Goal: Task Accomplishment & Management: Complete application form

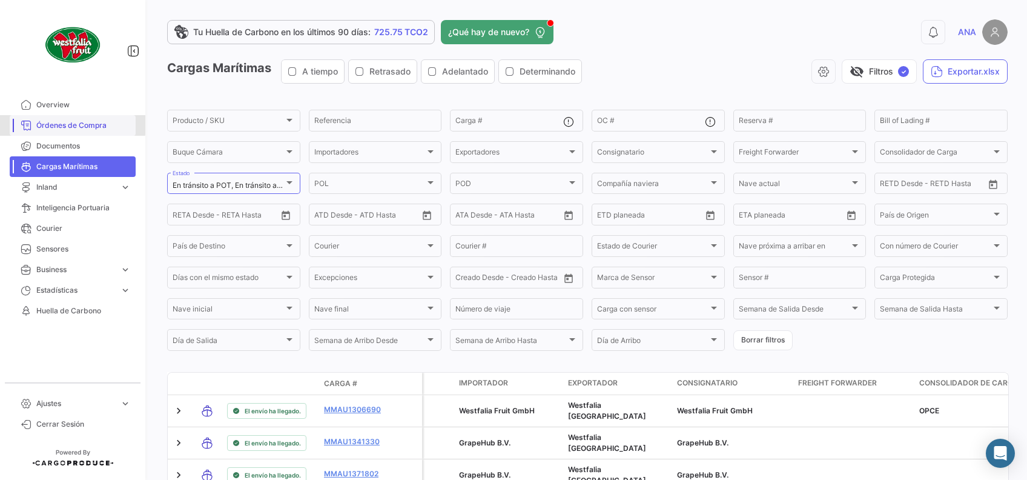
click at [67, 120] on span "Órdenes de Compra" at bounding box center [83, 125] width 94 height 11
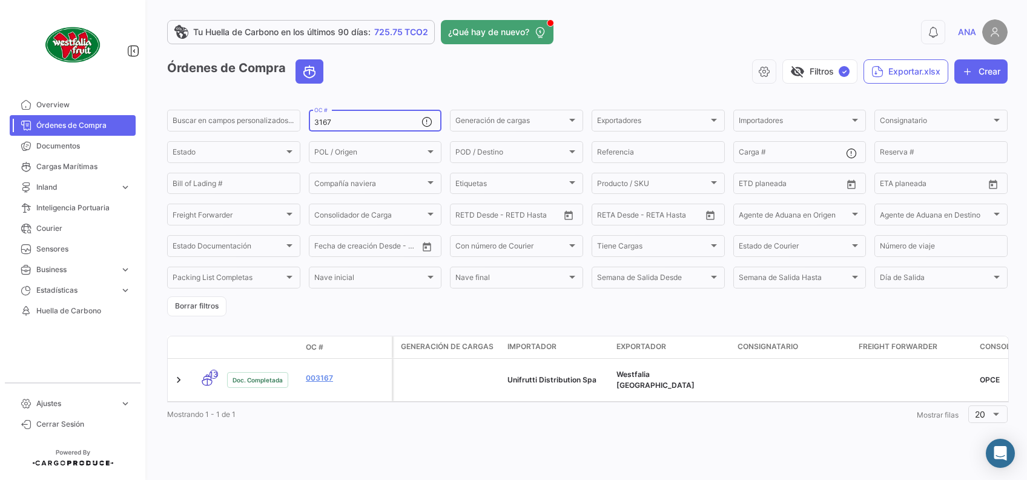
click at [381, 116] on div "3167 OC #" at bounding box center [368, 120] width 108 height 24
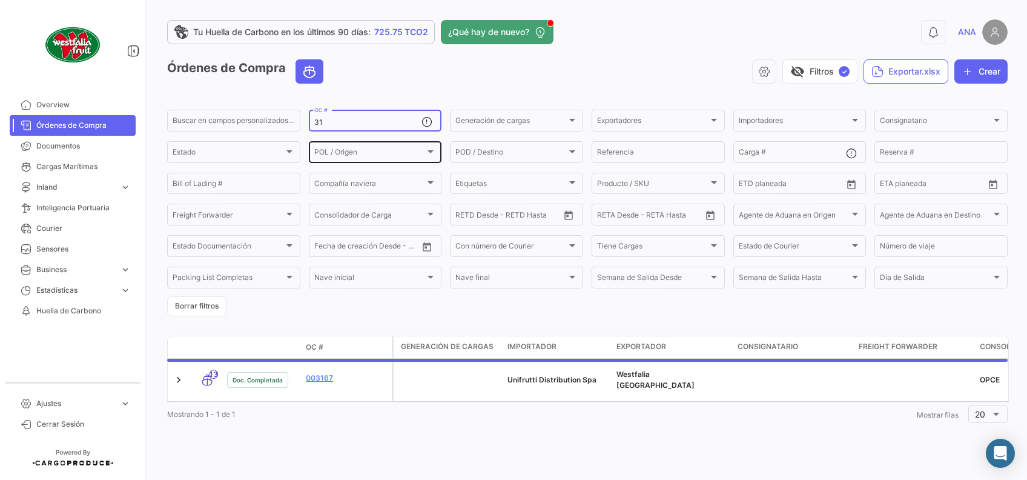
type input "3"
paste input "3219"
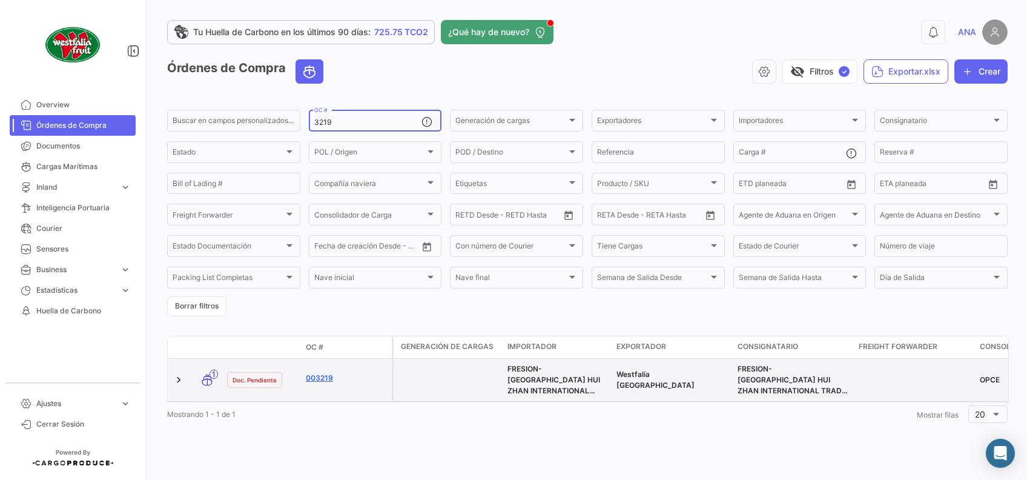
type input "3219"
click at [314, 379] on link "003219" at bounding box center [346, 377] width 81 height 11
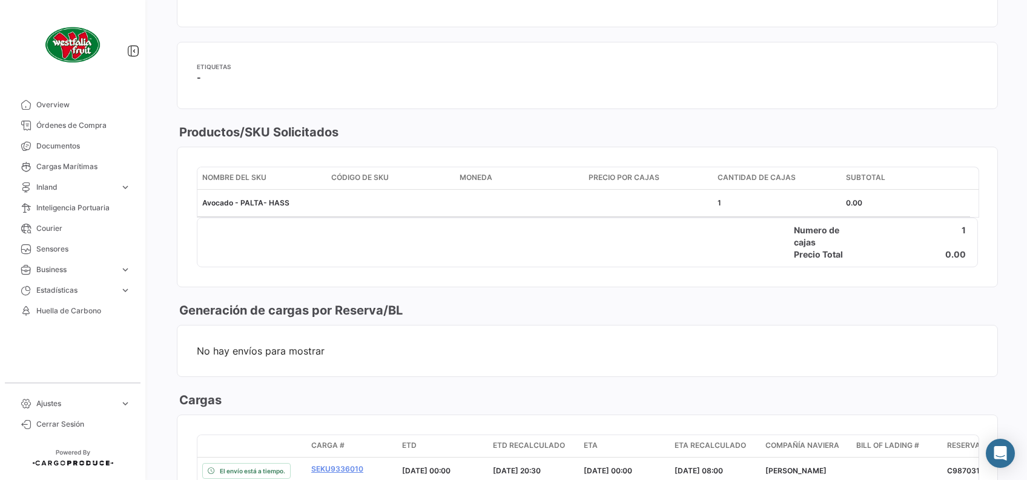
scroll to position [565, 0]
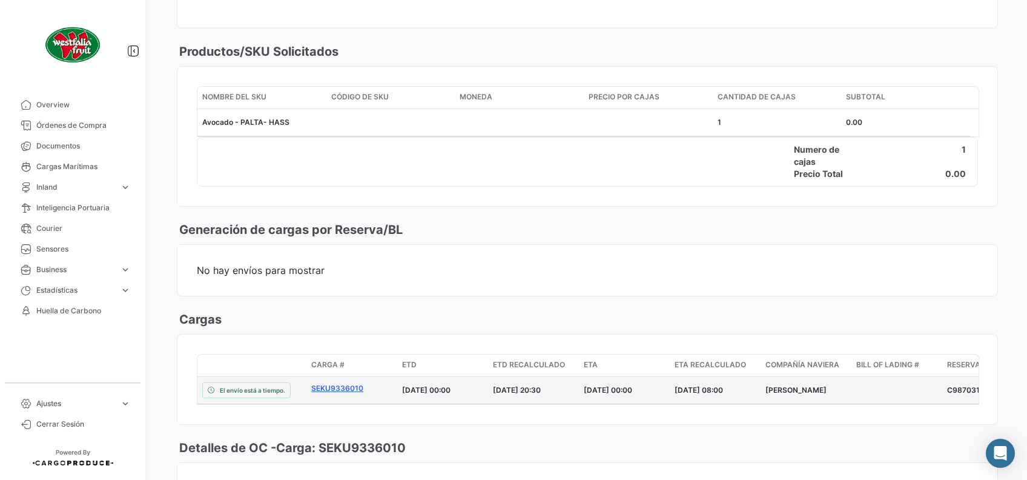
click at [356, 386] on link "SEKU9336010" at bounding box center [351, 388] width 81 height 11
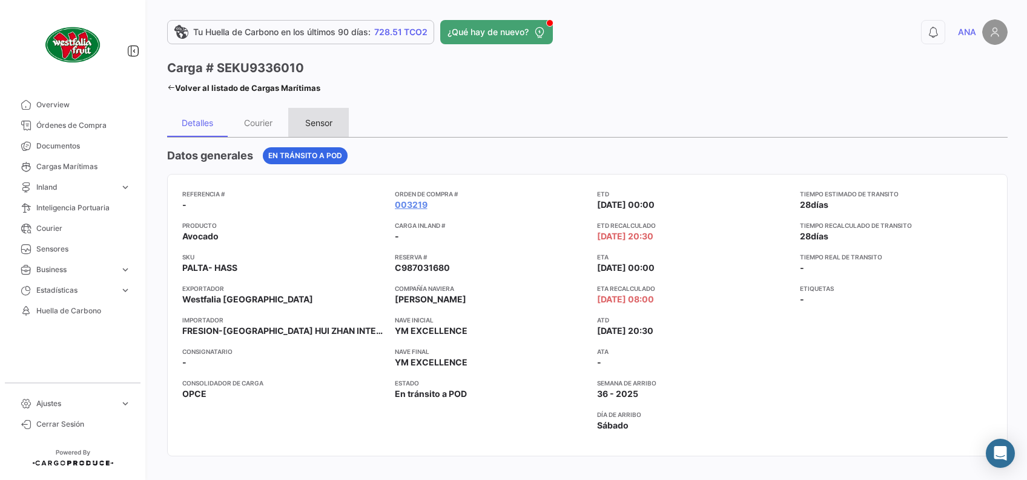
click at [325, 121] on div "Sensor" at bounding box center [318, 122] width 27 height 10
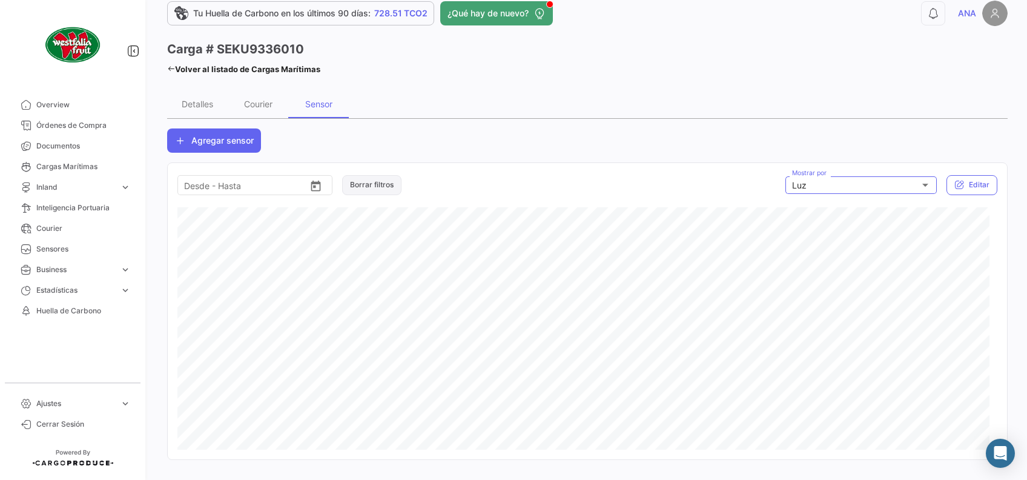
scroll to position [28, 0]
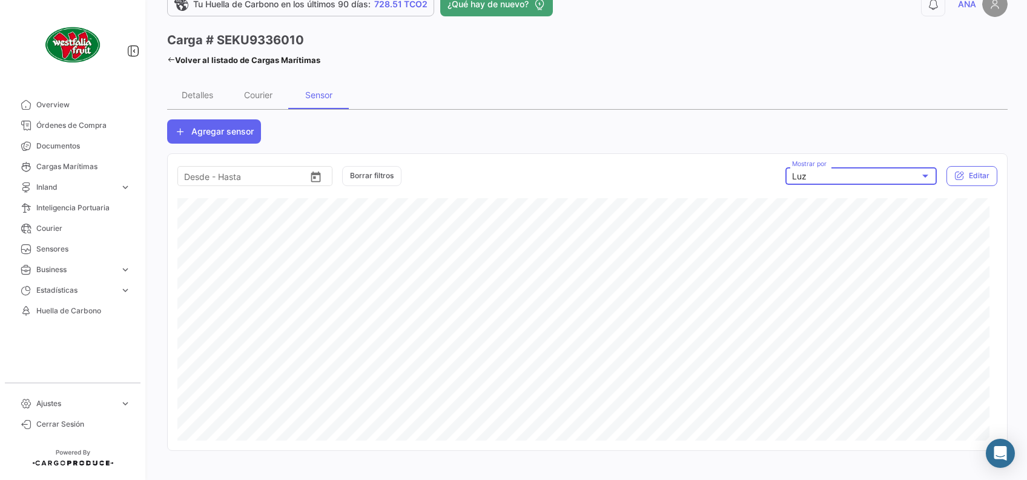
click at [855, 172] on div "Luz" at bounding box center [856, 176] width 128 height 10
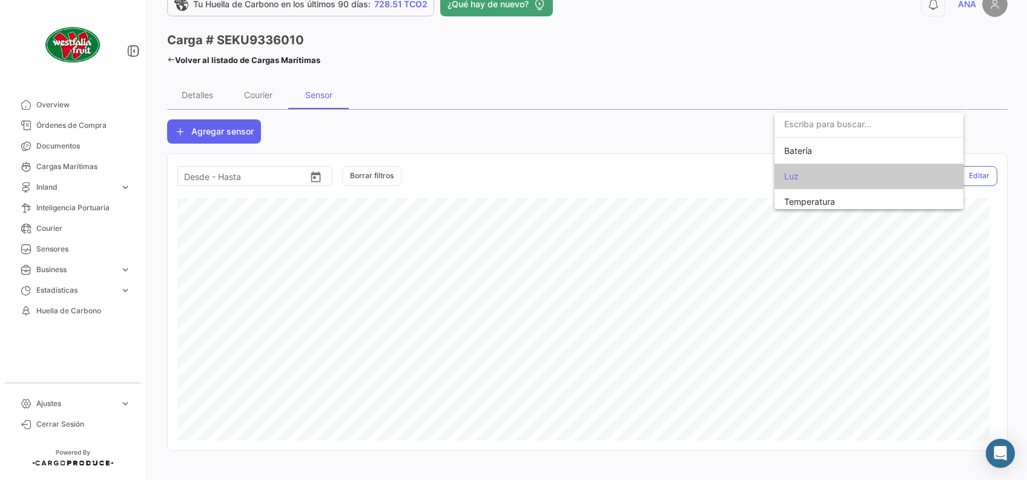
scroll to position [5, 0]
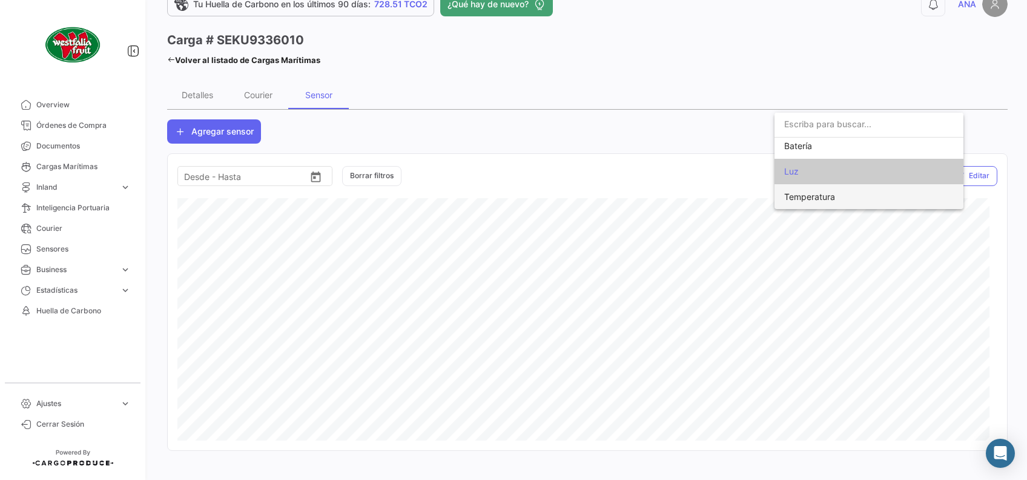
click at [855, 194] on span "Temperatura" at bounding box center [869, 196] width 170 height 25
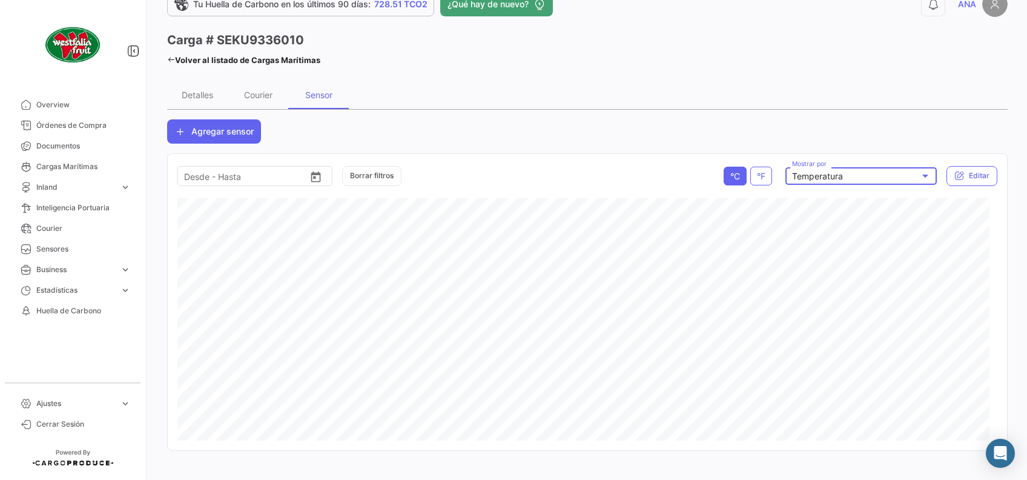
click at [171, 58] on icon at bounding box center [171, 60] width 8 height 8
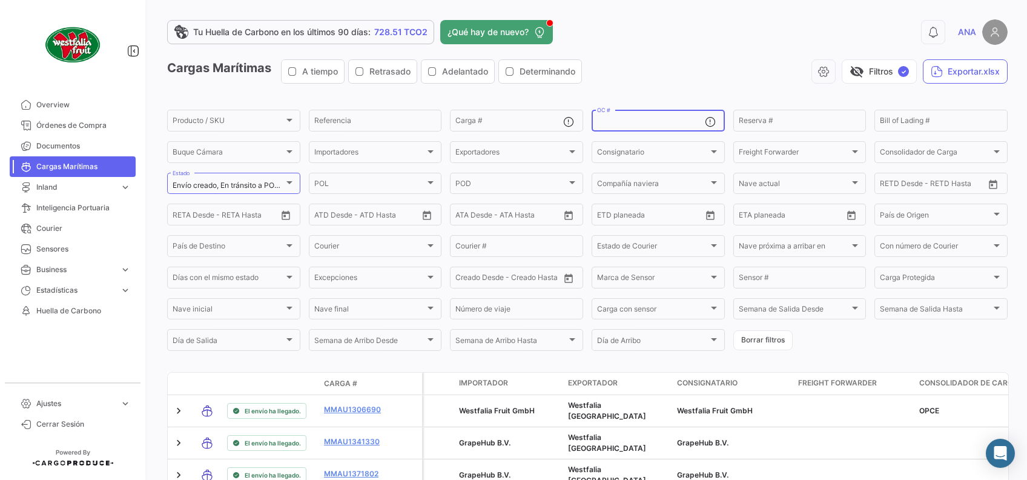
click at [644, 123] on input "OC #" at bounding box center [651, 122] width 108 height 8
paste input "3267"
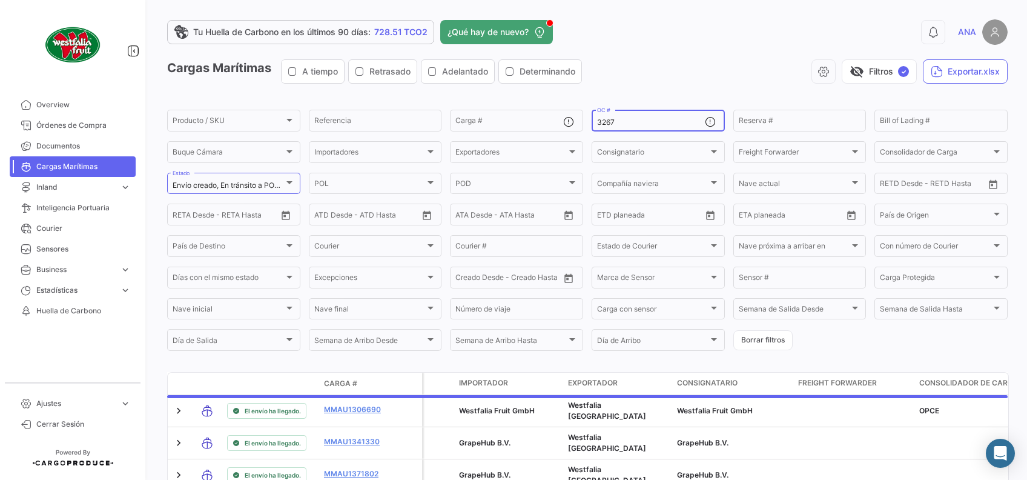
type input "3267"
click at [644, 48] on app-header "Tu Huella de Carbono en los últimos 90 días: 728.51 TCO2 ¿Qué hay de nuevo? 0 A…" at bounding box center [587, 39] width 841 height 40
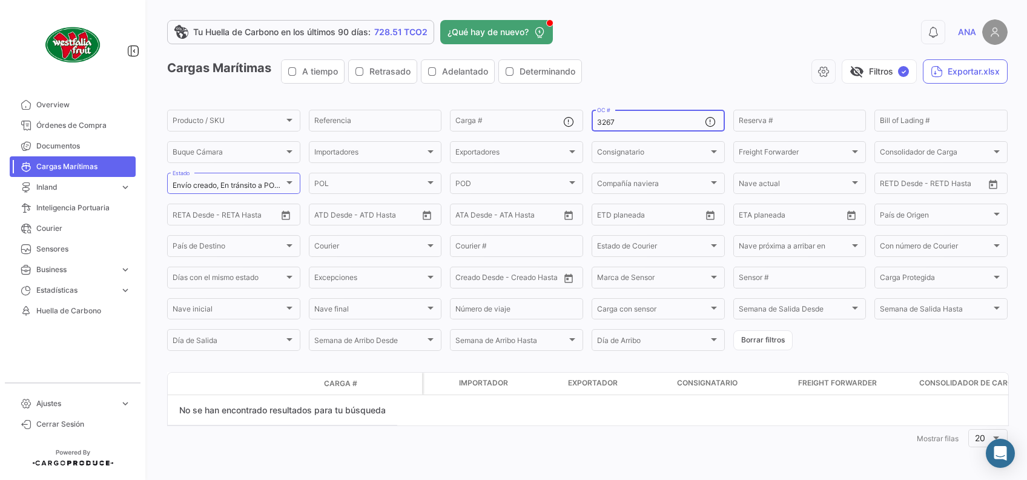
click at [633, 126] on input "3267" at bounding box center [651, 122] width 108 height 8
click at [291, 187] on div at bounding box center [289, 183] width 11 height 10
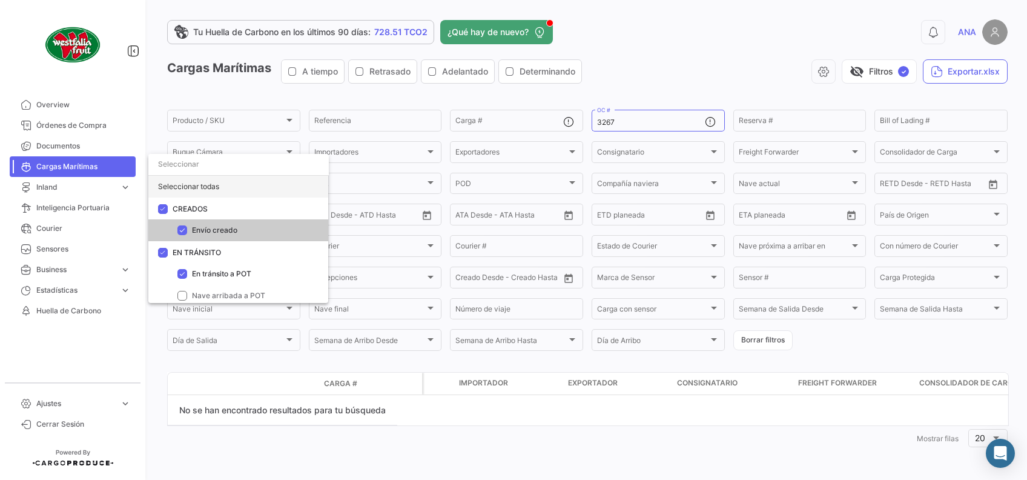
click at [165, 184] on div "Seleccionar todas" at bounding box center [238, 187] width 180 height 22
checkbox input "true"
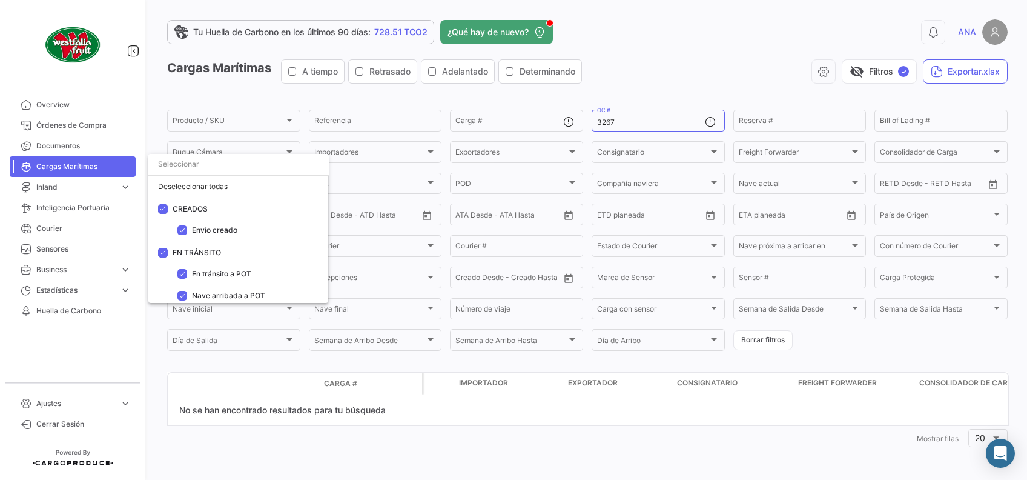
click at [672, 76] on div at bounding box center [513, 240] width 1027 height 480
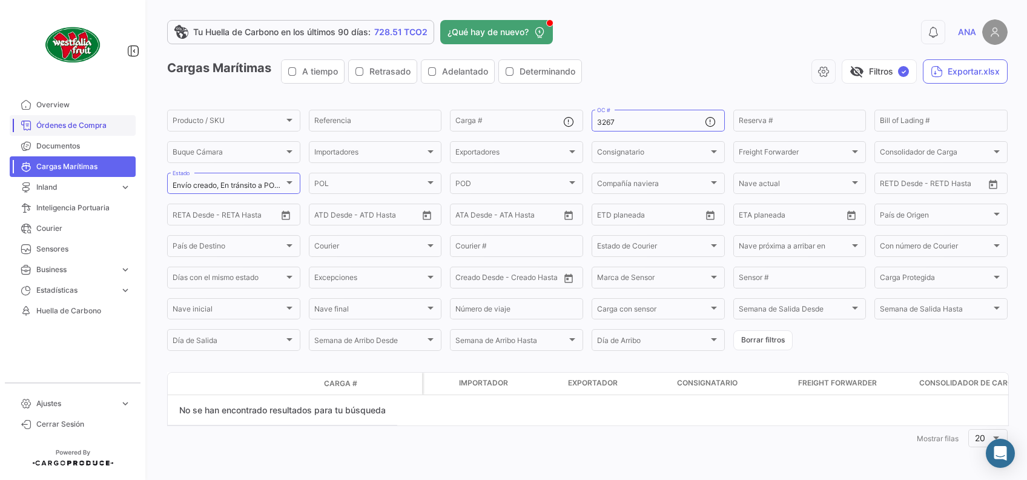
drag, startPoint x: 72, startPoint y: 121, endPoint x: 130, endPoint y: 119, distance: 57.6
click at [72, 121] on span "Órdenes de Compra" at bounding box center [83, 125] width 94 height 11
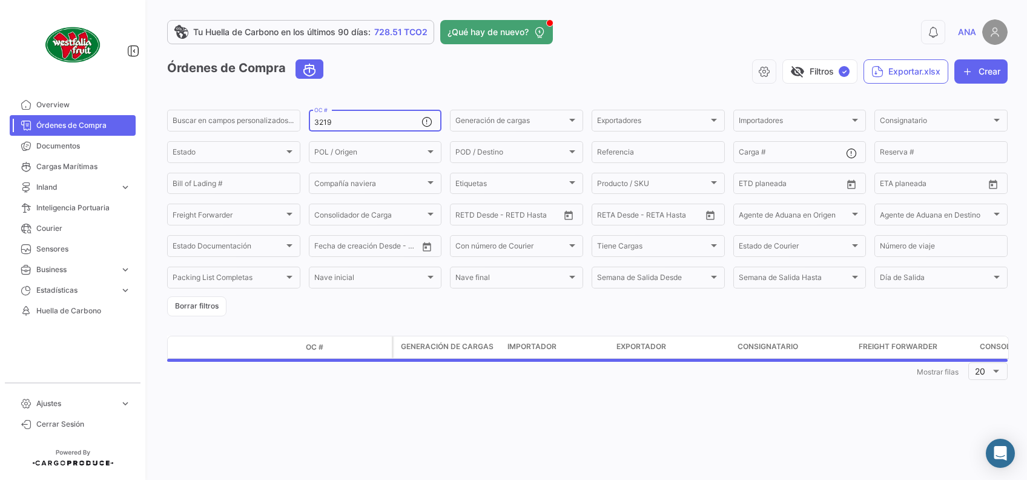
click at [373, 124] on input "3219" at bounding box center [368, 122] width 108 height 8
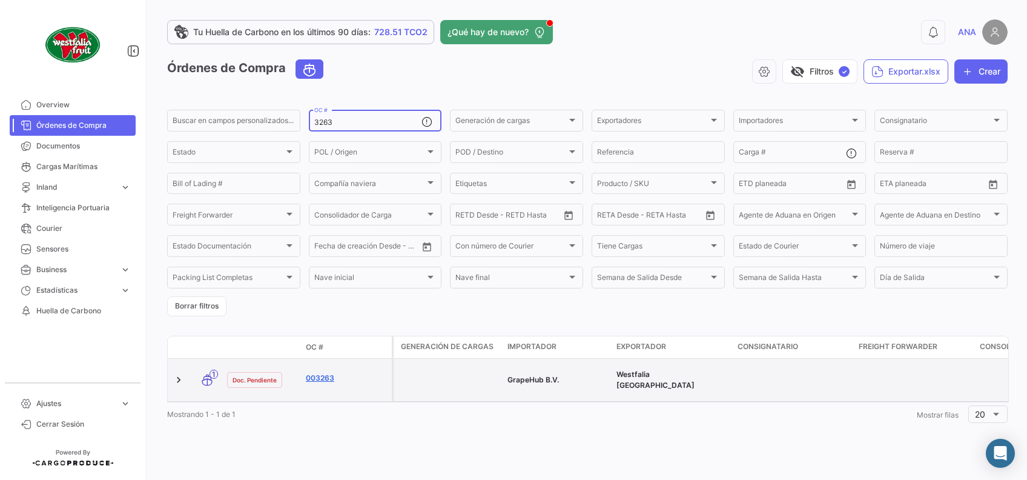
type input "3263"
click at [321, 373] on link "003263" at bounding box center [346, 377] width 81 height 11
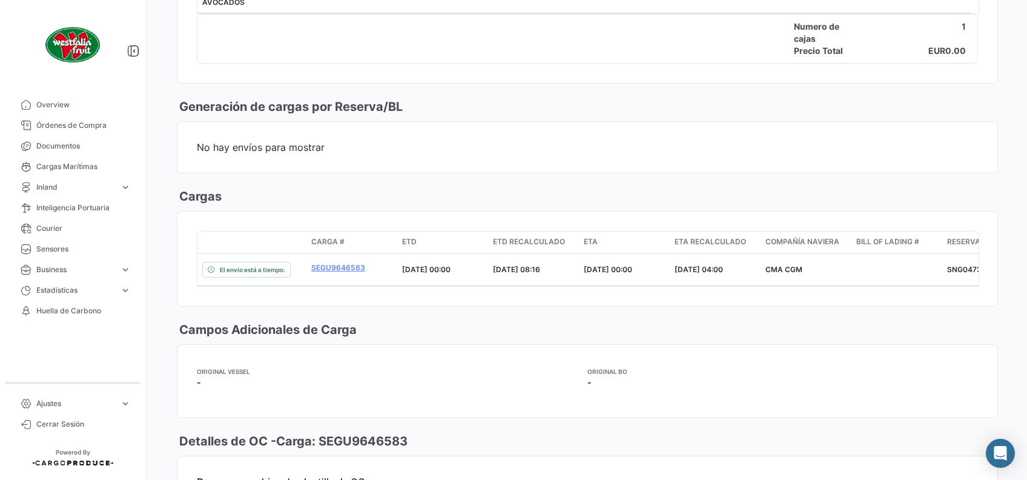
scroll to position [565, 0]
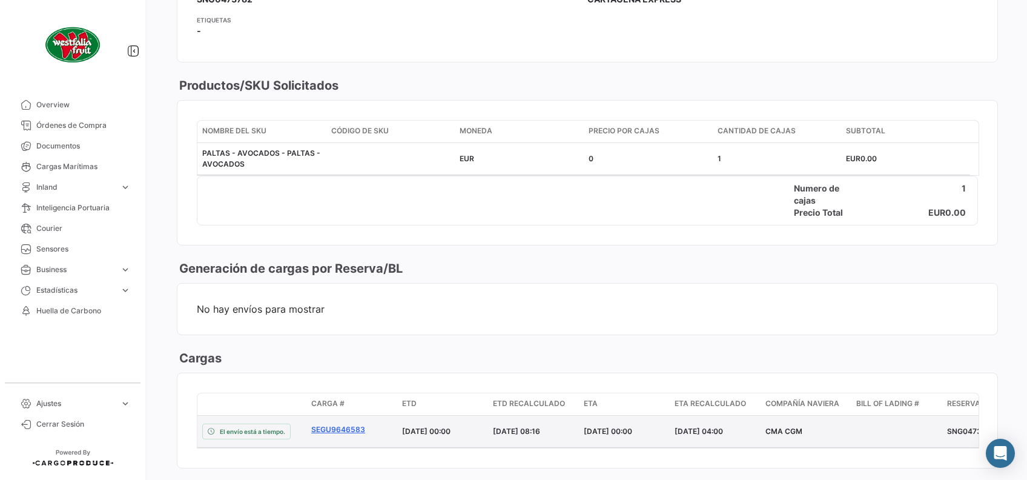
click at [352, 424] on link "SEGU9646583" at bounding box center [351, 429] width 81 height 11
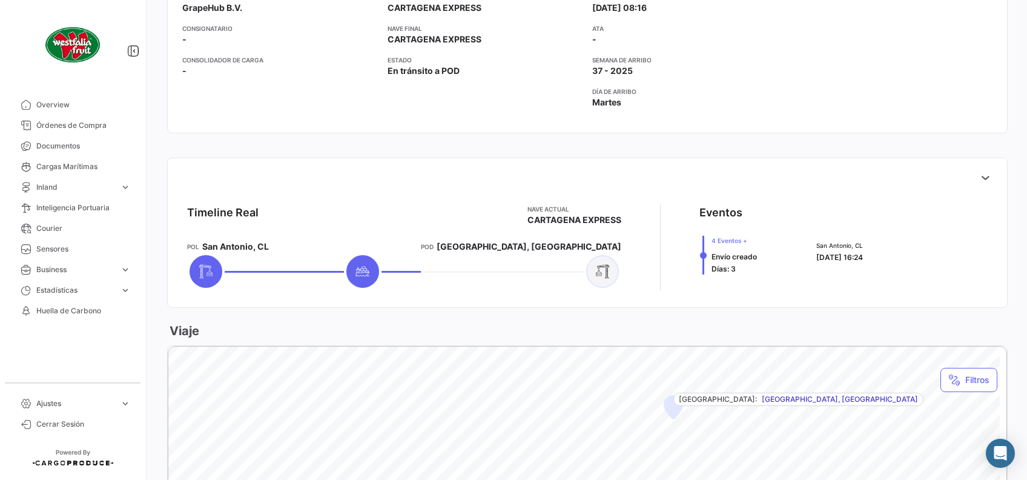
scroll to position [81, 0]
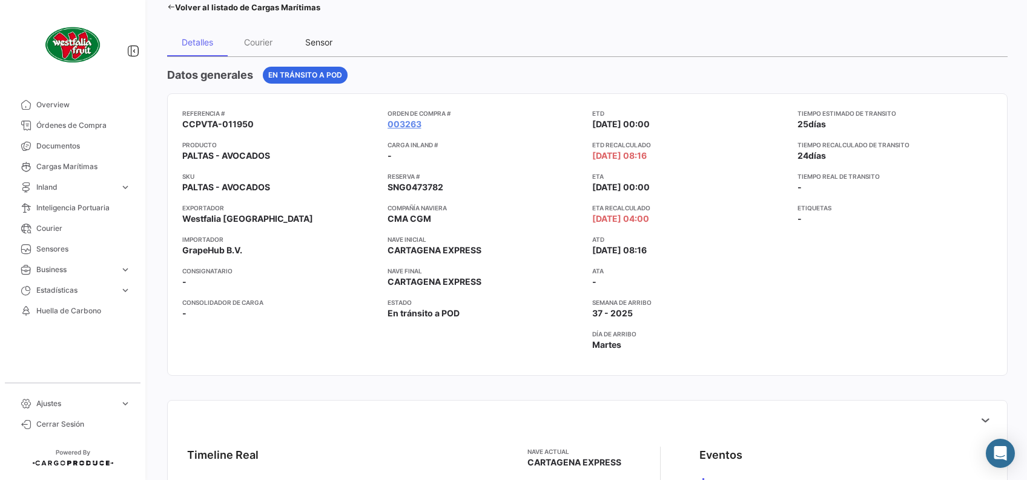
click at [323, 43] on div "Sensor" at bounding box center [318, 42] width 27 height 10
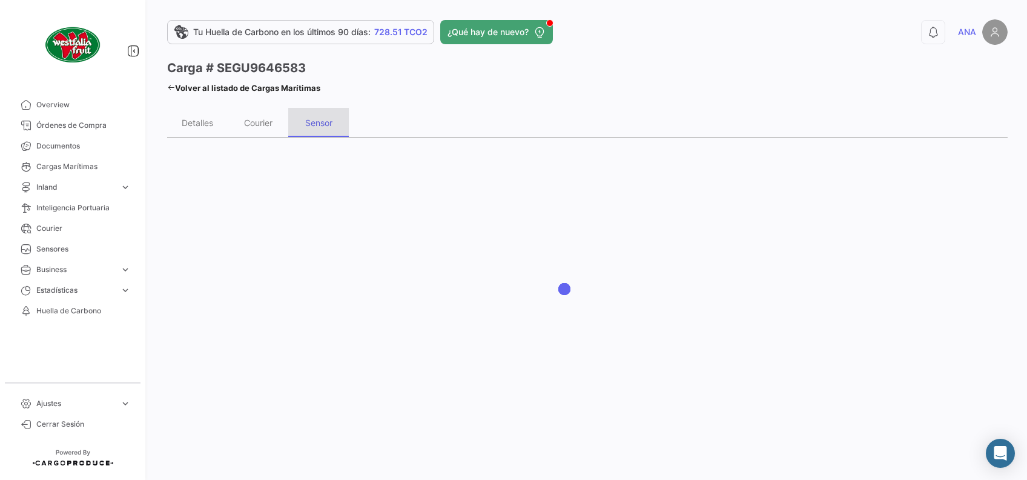
scroll to position [0, 0]
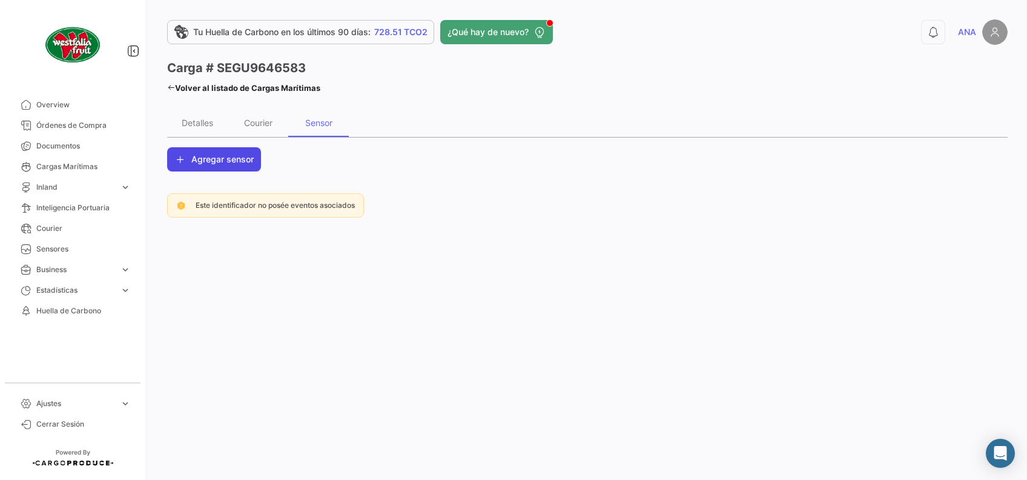
click at [234, 164] on span "Agregar sensor" at bounding box center [222, 159] width 62 height 12
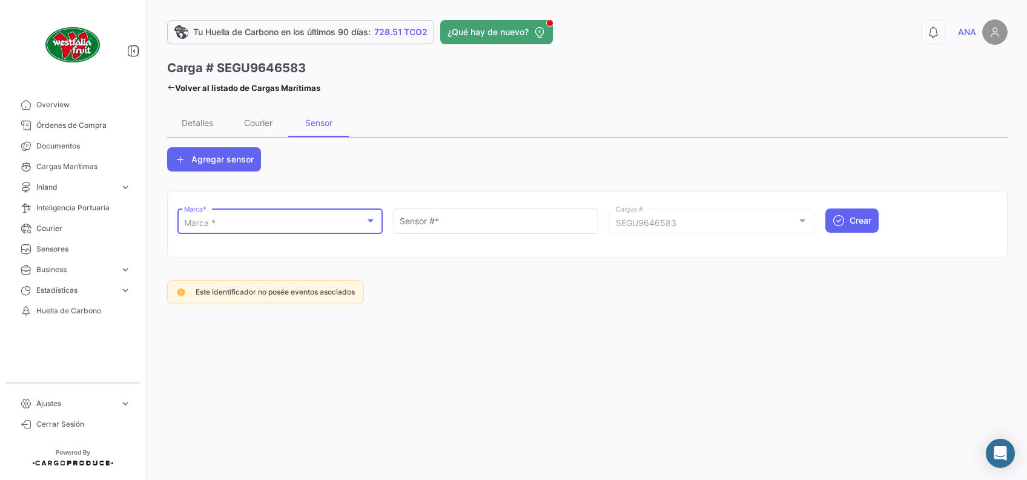
click at [342, 221] on div "Marca *" at bounding box center [275, 223] width 182 height 10
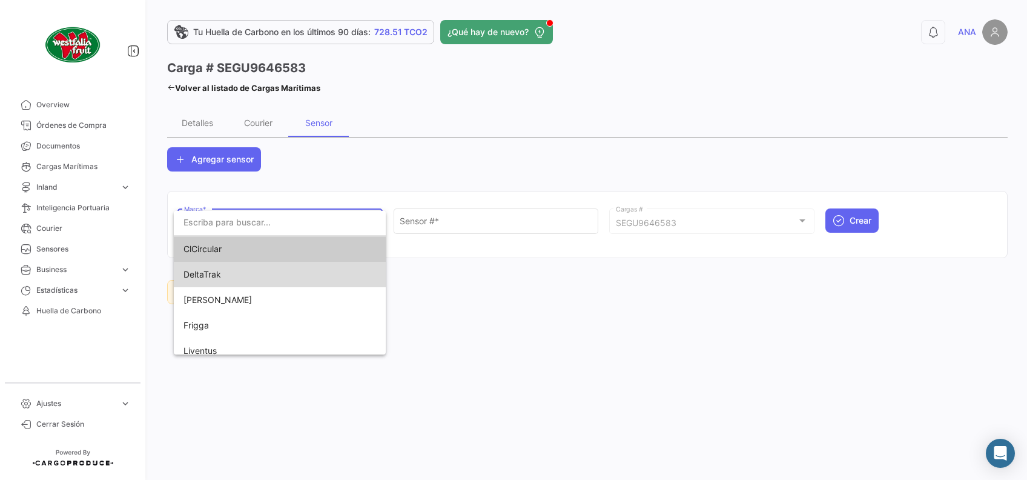
click at [306, 268] on span "DeltaTrak" at bounding box center [269, 274] width 170 height 25
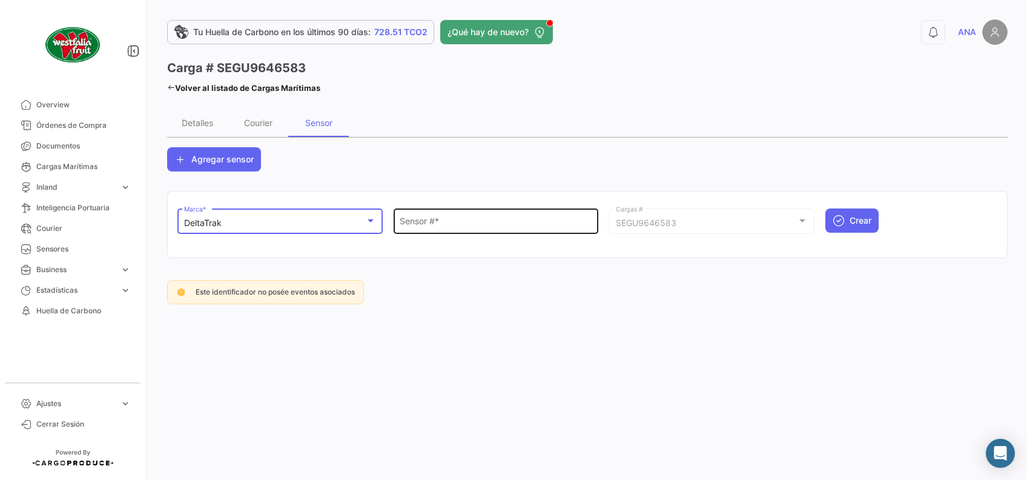
click at [449, 228] on input "Sensor # *" at bounding box center [496, 223] width 193 height 10
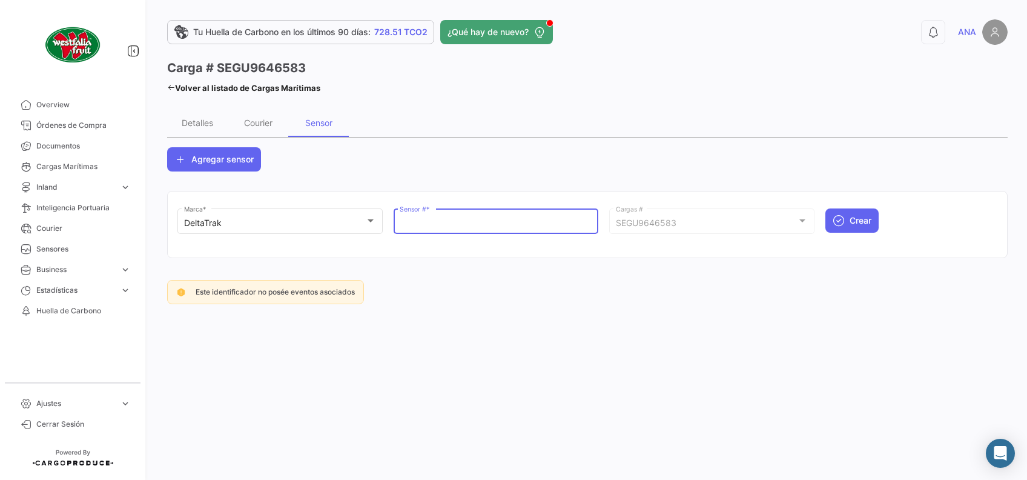
paste input "68704695"
type input "68704695"
click at [848, 222] on button "Crear" at bounding box center [852, 220] width 53 height 24
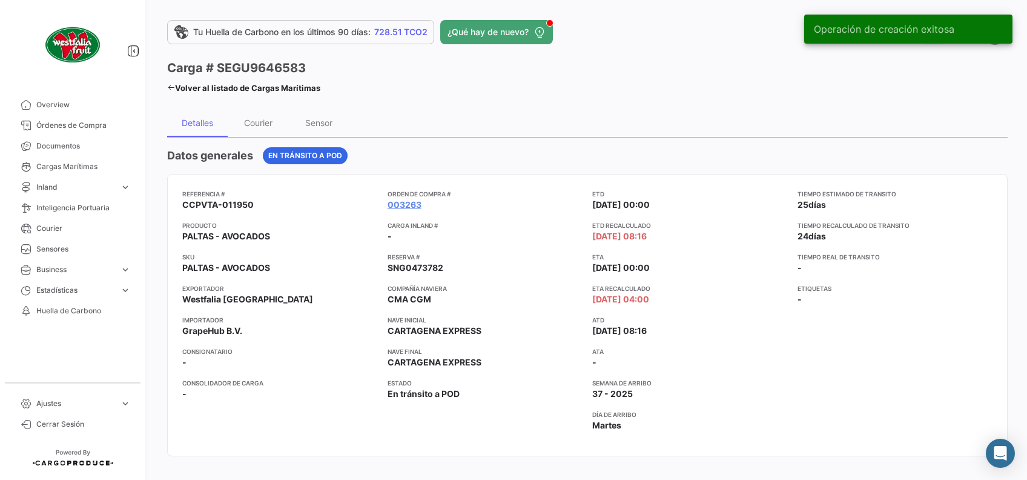
click at [173, 86] on icon at bounding box center [171, 88] width 8 height 8
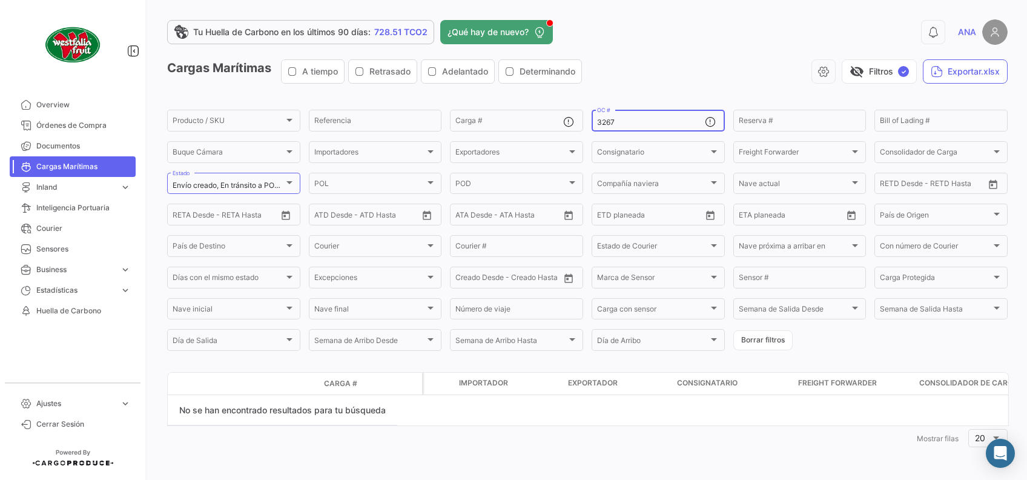
click at [633, 119] on input "3267" at bounding box center [651, 122] width 108 height 8
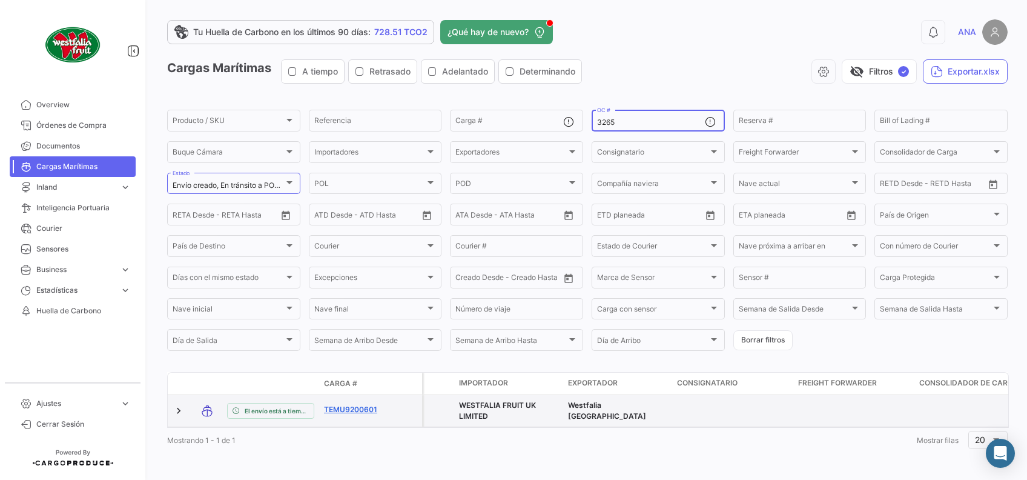
type input "3265"
click at [340, 414] on link "TEMU9200601" at bounding box center [355, 409] width 63 height 11
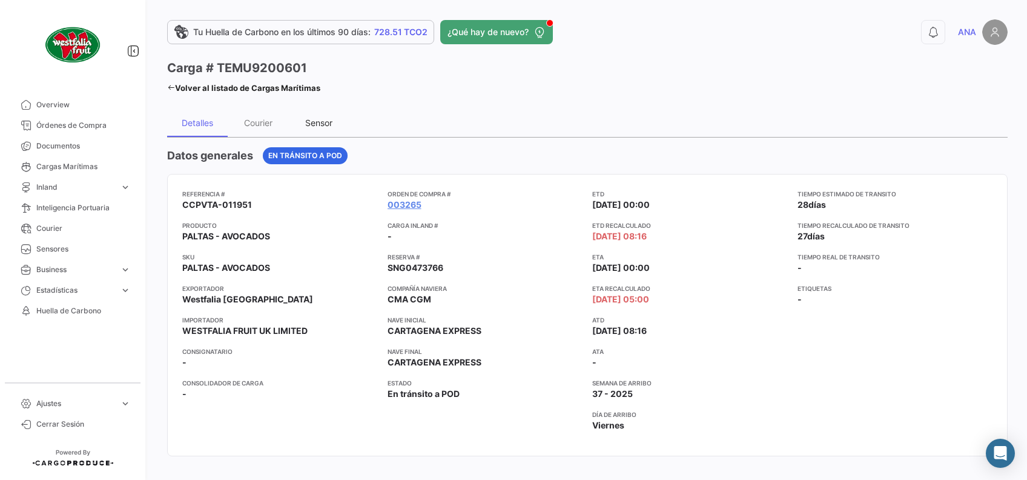
click at [314, 121] on div "Sensor" at bounding box center [318, 122] width 27 height 10
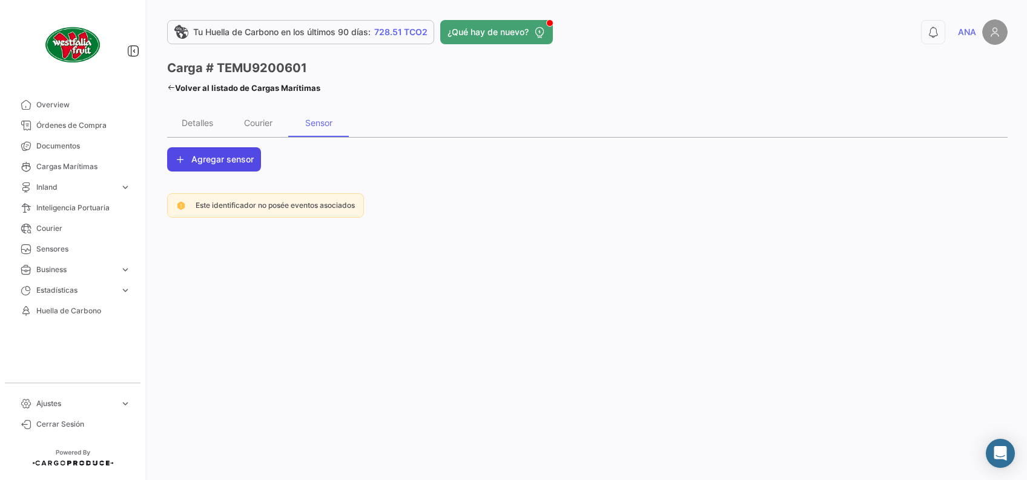
click at [232, 162] on span "Agregar sensor" at bounding box center [222, 159] width 62 height 12
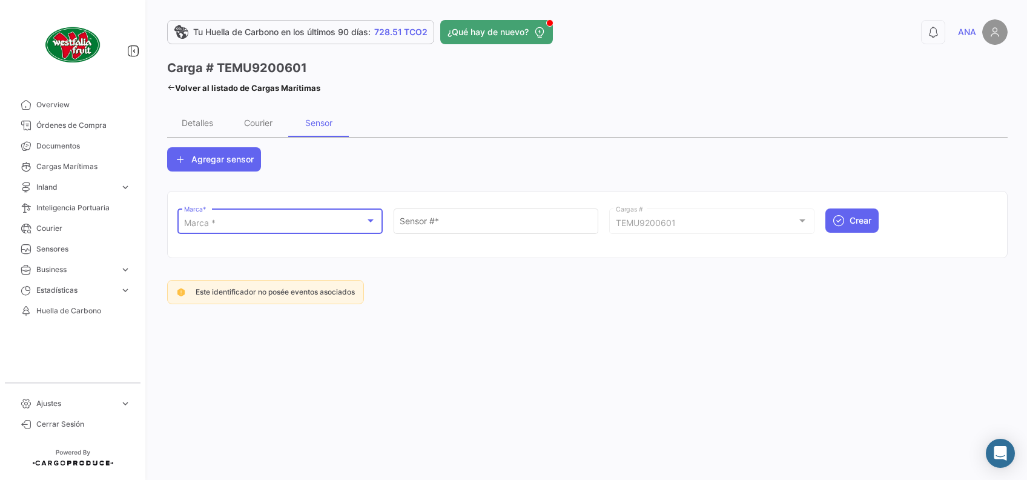
click at [315, 226] on div "Marca *" at bounding box center [275, 223] width 182 height 10
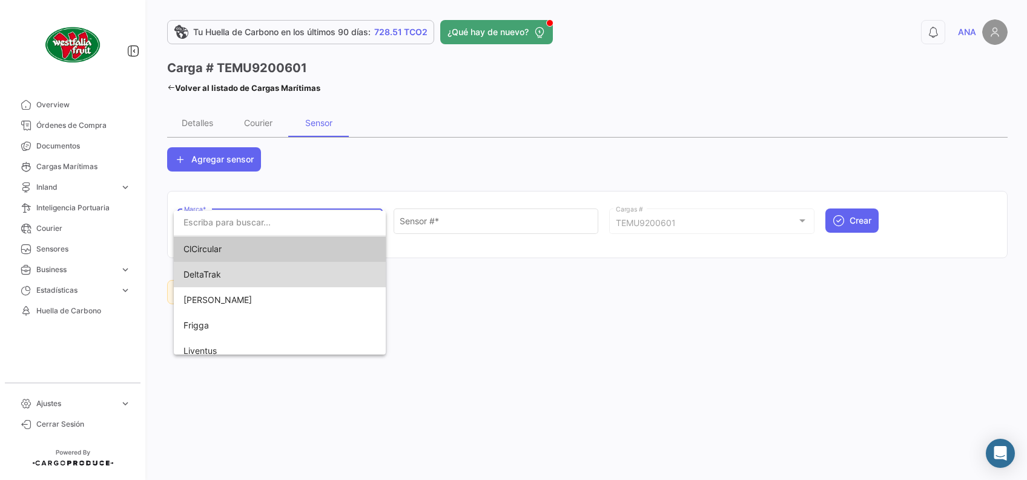
click at [290, 274] on span "DeltaTrak" at bounding box center [269, 274] width 170 height 25
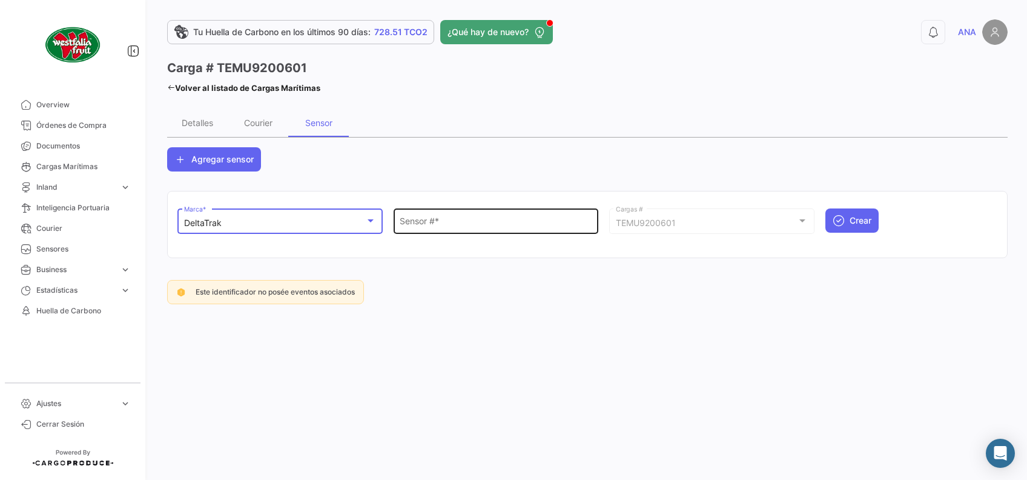
click at [454, 231] on div "Sensor # *" at bounding box center [496, 220] width 193 height 28
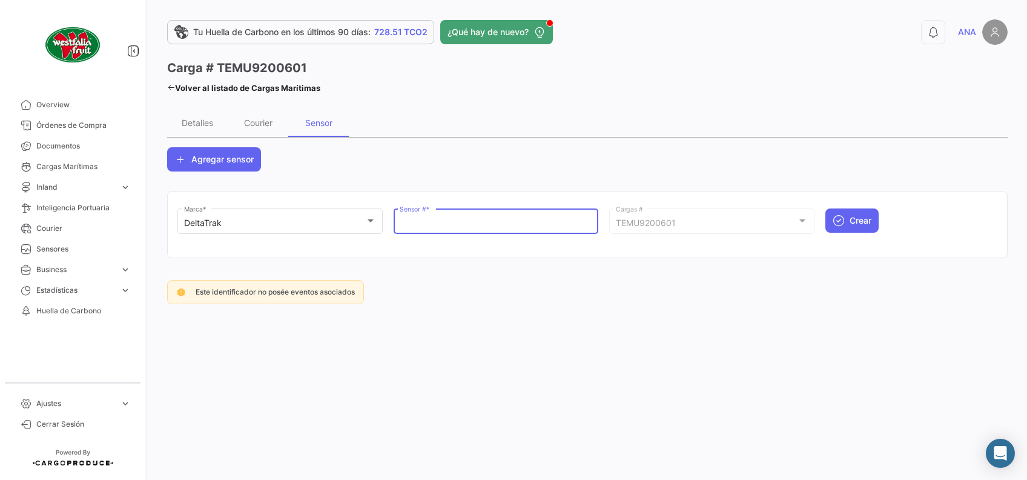
paste input "68704691"
type input "68704691"
click at [867, 220] on span "Crear" at bounding box center [861, 220] width 22 height 12
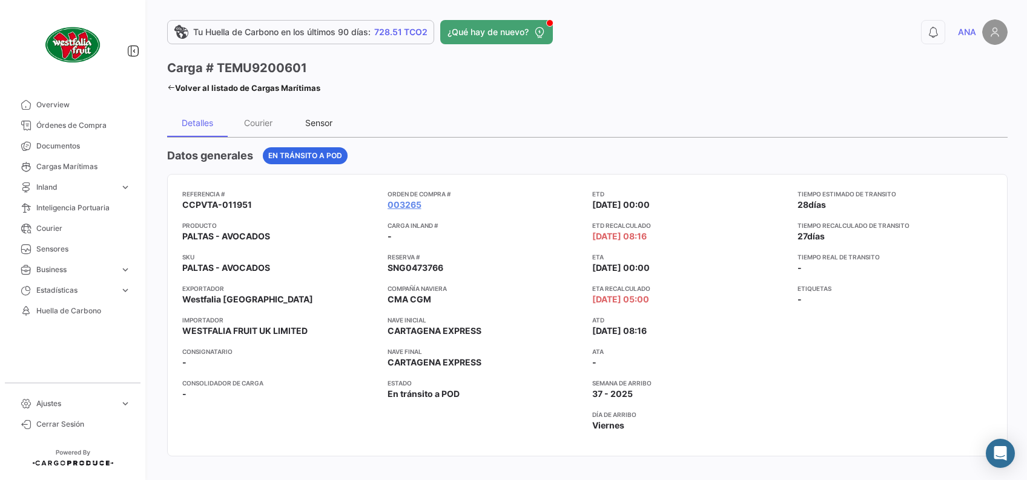
click at [320, 122] on div "Sensor" at bounding box center [318, 122] width 27 height 10
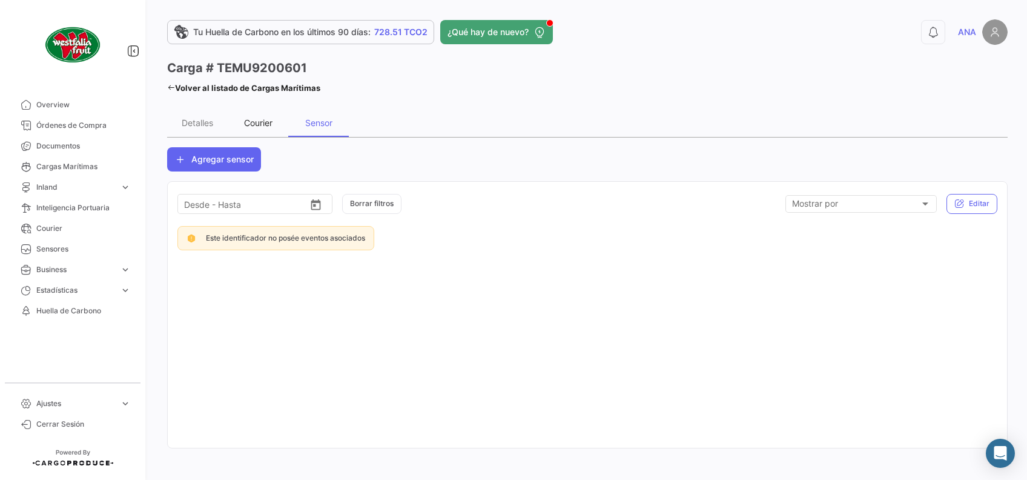
click at [260, 121] on div "Courier" at bounding box center [258, 122] width 28 height 10
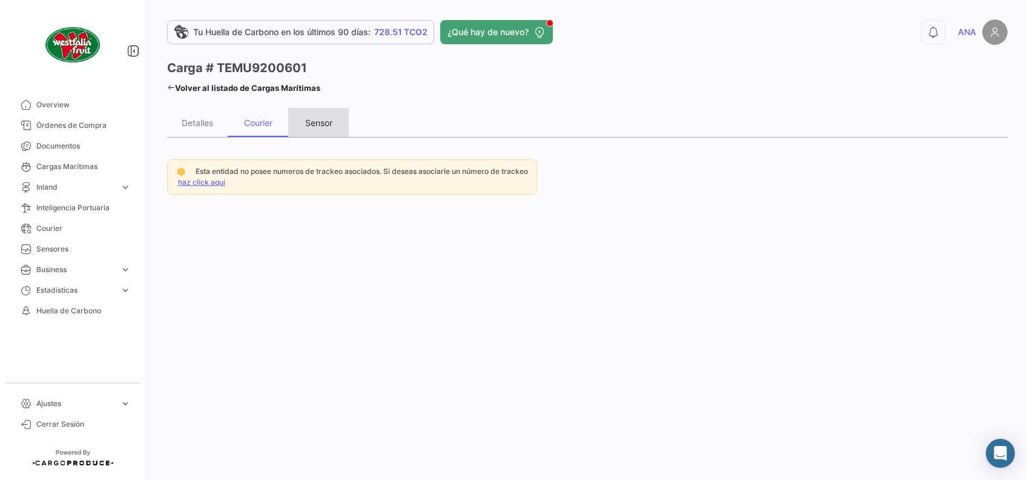
click at [314, 116] on div "Sensor" at bounding box center [318, 122] width 61 height 29
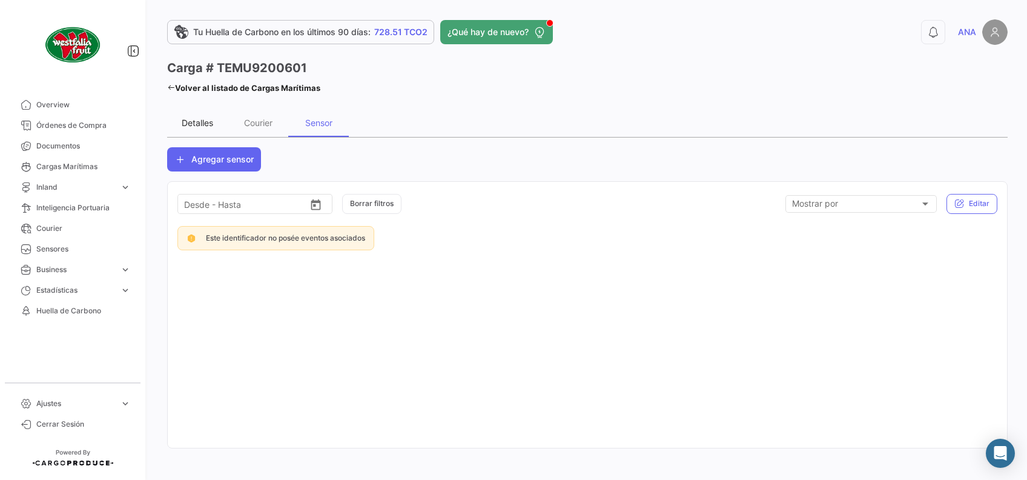
click at [204, 117] on div "Detalles" at bounding box center [197, 122] width 31 height 10
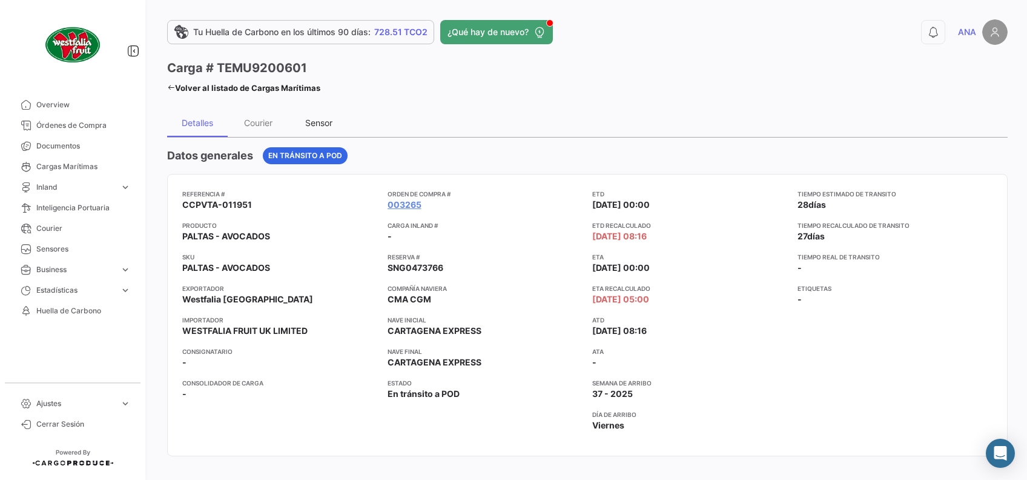
click at [313, 121] on div "Sensor" at bounding box center [318, 122] width 27 height 10
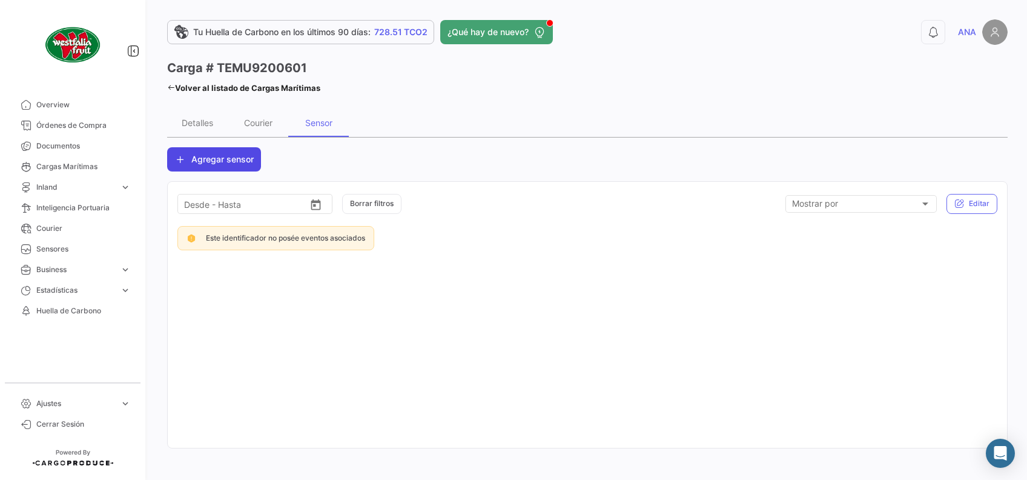
click at [242, 164] on button "Agregar sensor" at bounding box center [214, 159] width 94 height 24
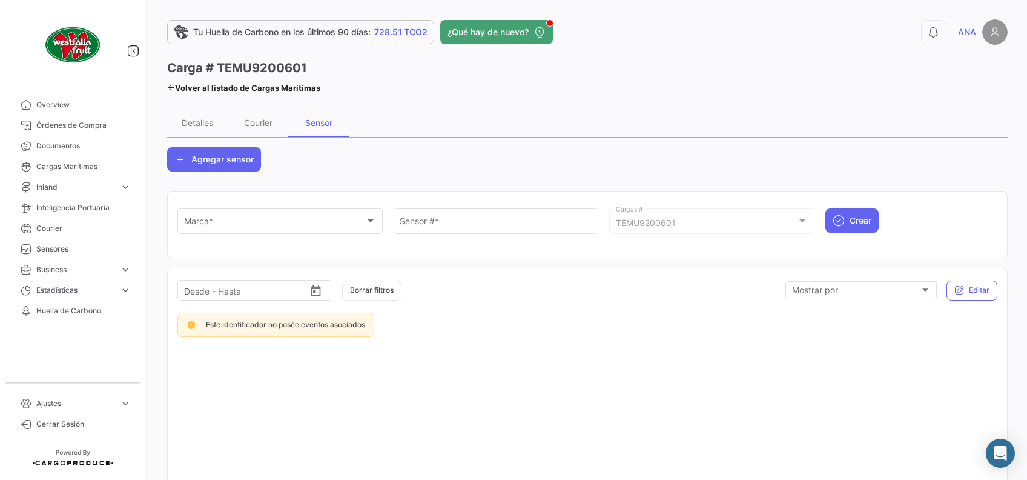
scroll to position [84, 0]
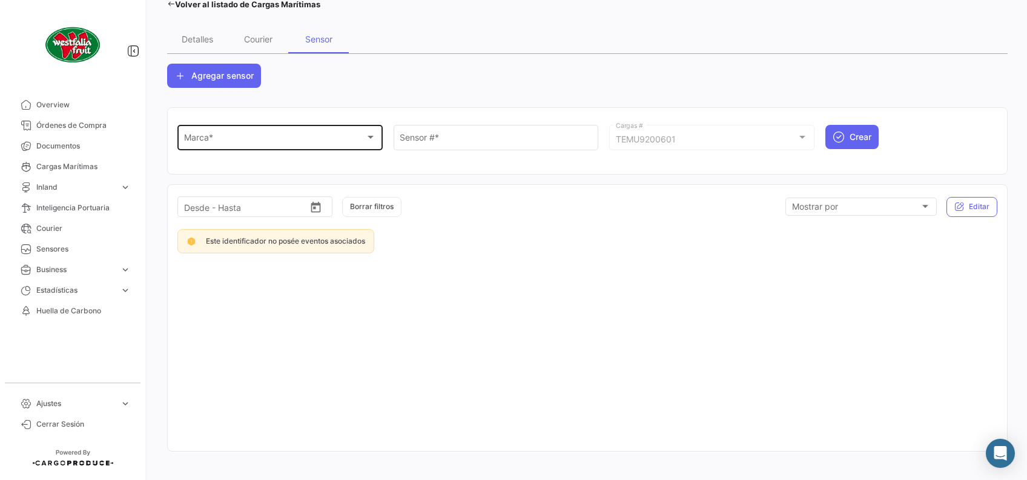
click at [323, 140] on div "Marca *" at bounding box center [275, 139] width 182 height 10
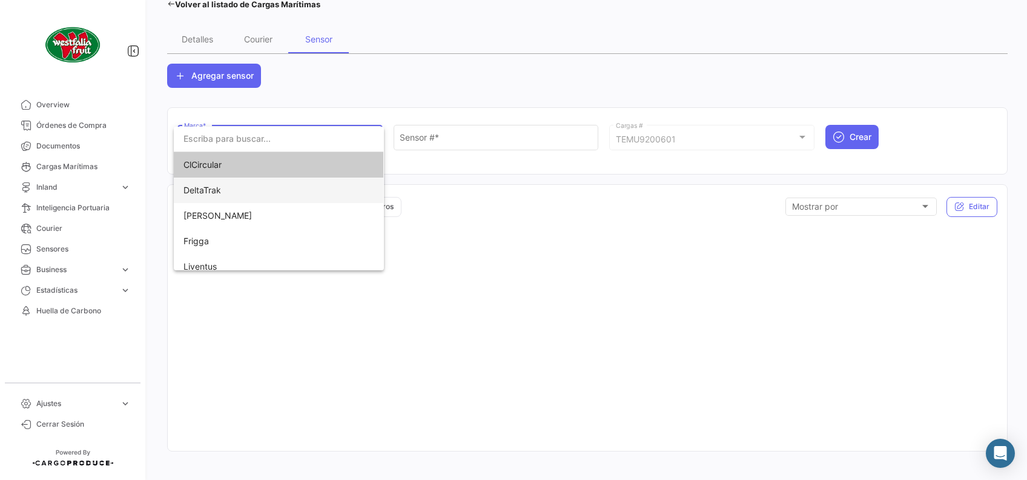
click at [293, 186] on span "DeltaTrak" at bounding box center [269, 189] width 170 height 25
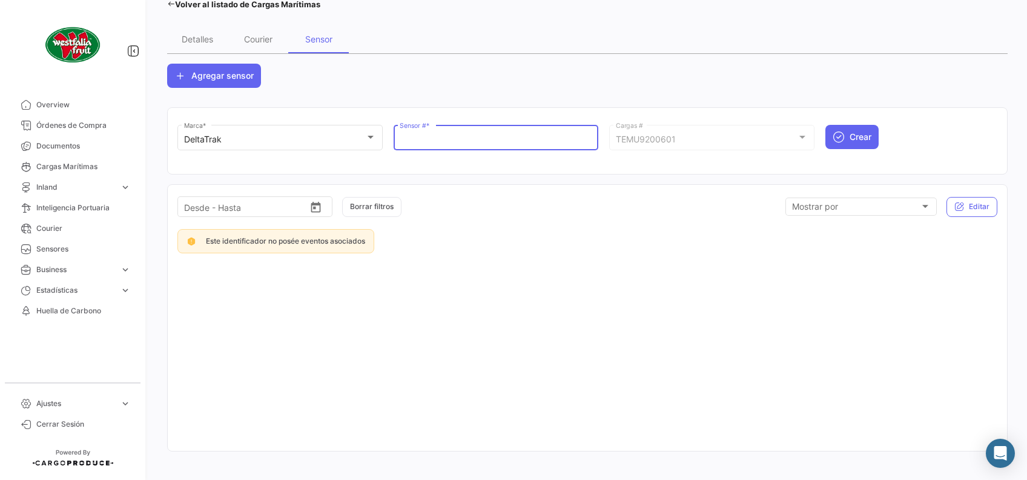
click at [423, 136] on input "Sensor # *" at bounding box center [496, 139] width 193 height 10
paste input "68704691"
type input "68704691"
click at [834, 131] on icon "submit" at bounding box center [839, 137] width 12 height 12
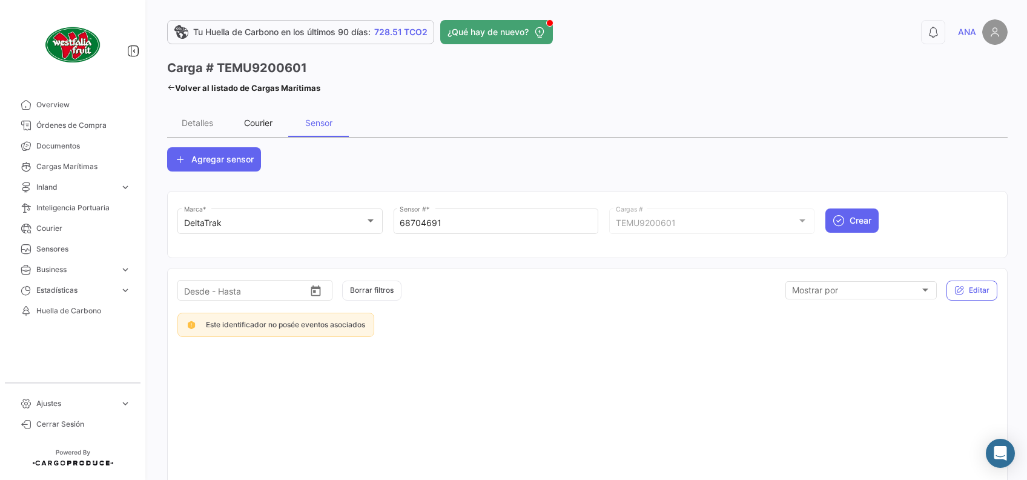
click at [243, 115] on div "Courier" at bounding box center [258, 122] width 61 height 29
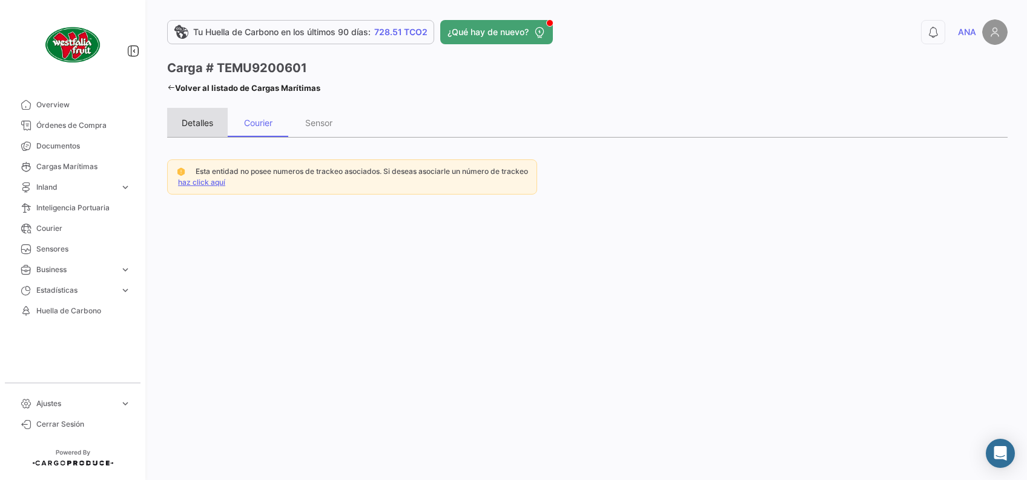
click at [204, 116] on div "Detalles" at bounding box center [197, 122] width 61 height 29
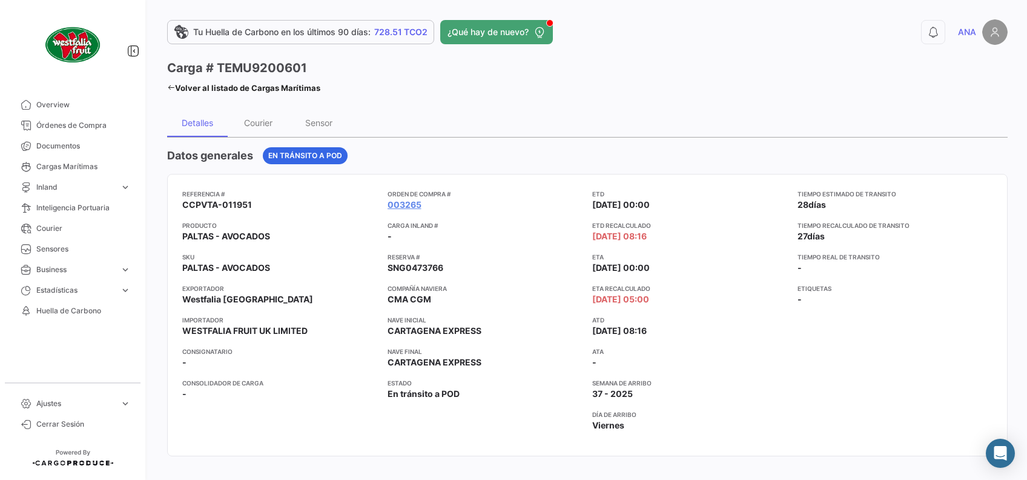
click at [171, 84] on icon at bounding box center [171, 88] width 8 height 8
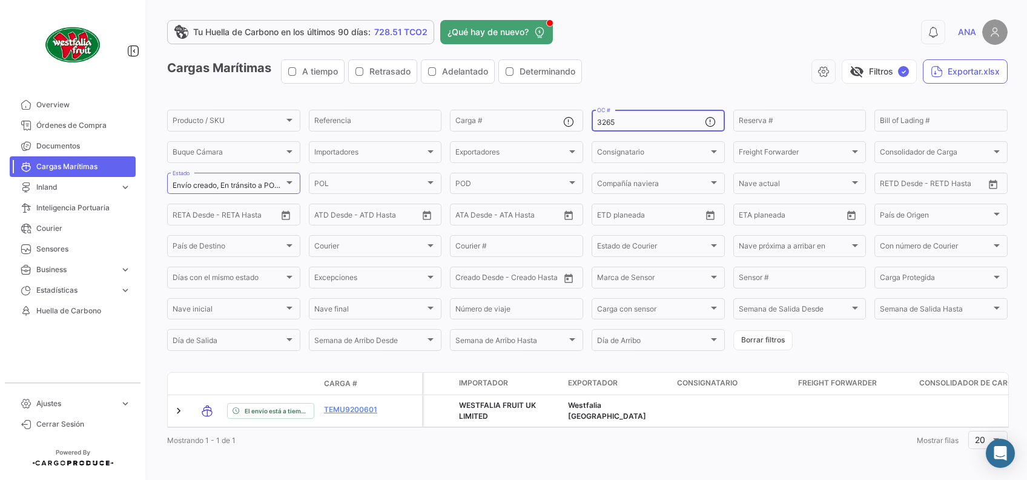
click at [627, 122] on input "3265" at bounding box center [651, 122] width 108 height 8
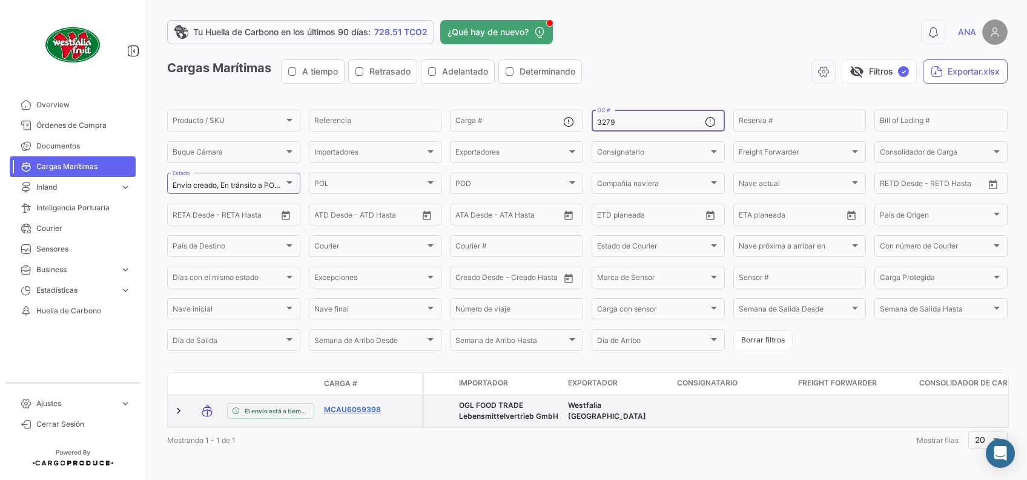
type input "3279"
click at [351, 409] on link "MCAU6059398" at bounding box center [355, 409] width 63 height 11
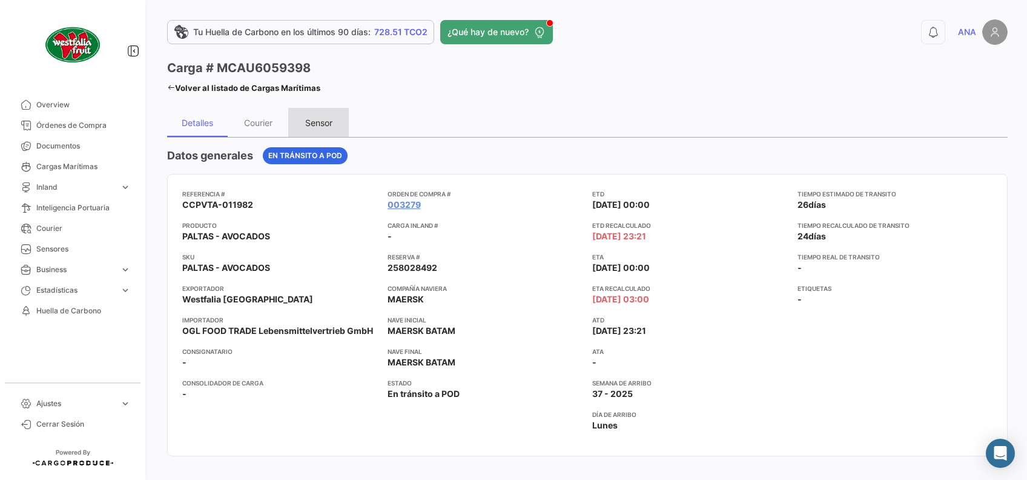
click at [320, 122] on div "Sensor" at bounding box center [318, 122] width 27 height 10
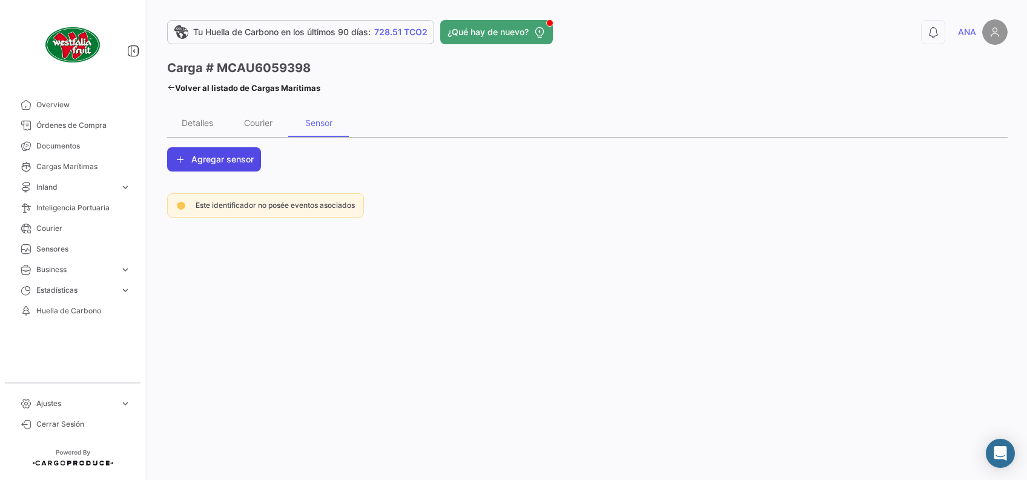
click at [240, 158] on span "Agregar sensor" at bounding box center [222, 159] width 62 height 12
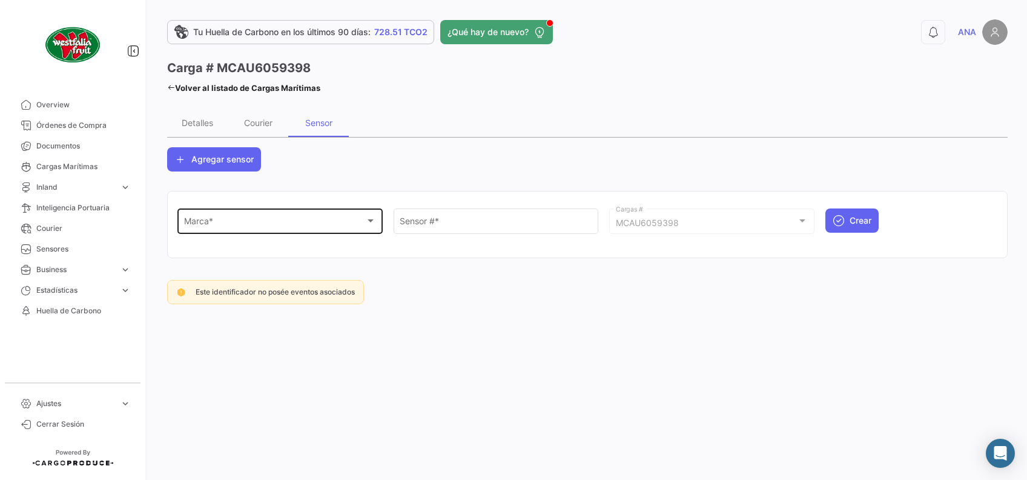
click at [275, 219] on div "Marca *" at bounding box center [275, 223] width 182 height 10
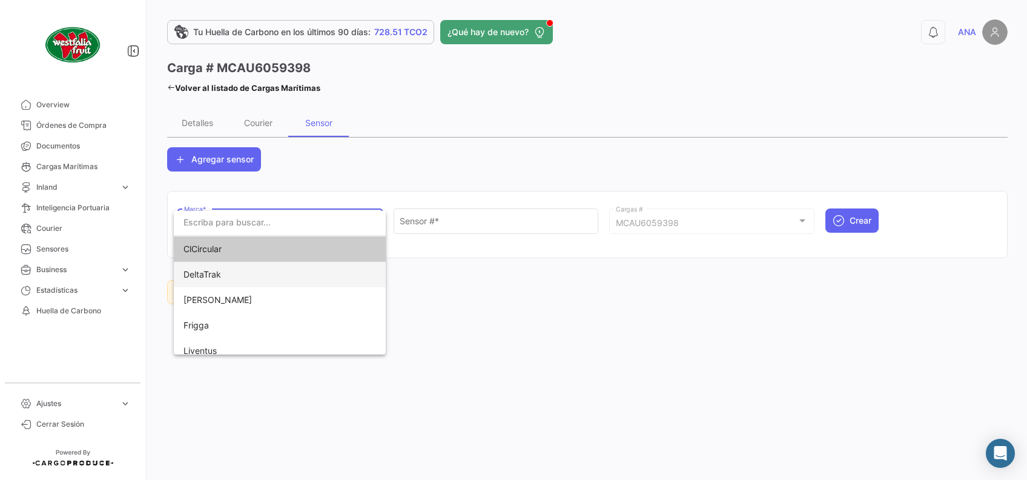
click at [254, 272] on span "DeltaTrak" at bounding box center [269, 274] width 170 height 25
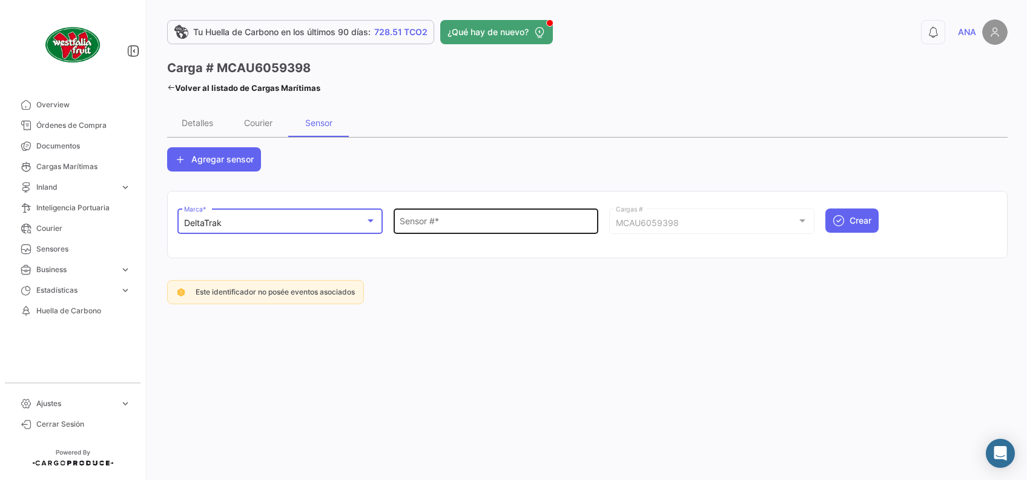
click at [466, 224] on input "Sensor # *" at bounding box center [496, 223] width 193 height 10
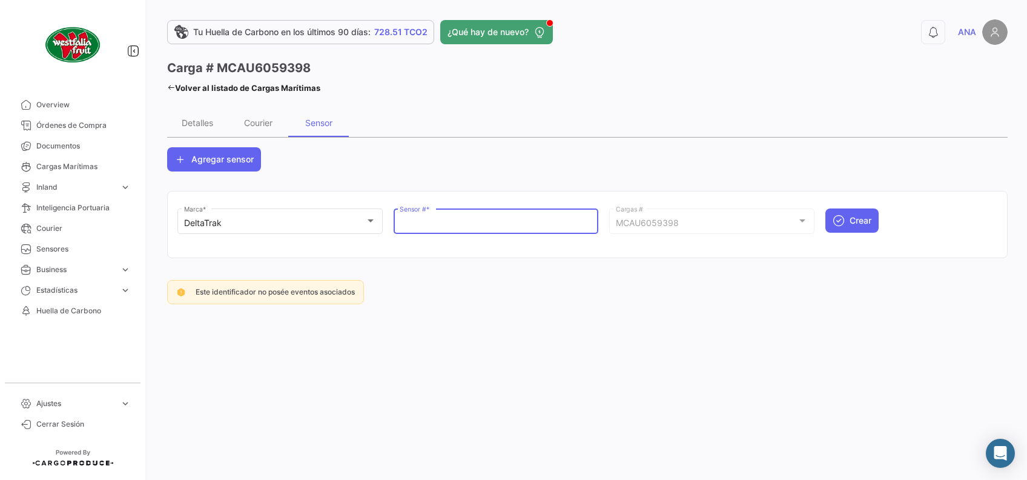
paste input "68704692"
type input "68704692"
click at [859, 219] on span "Crear" at bounding box center [861, 220] width 22 height 12
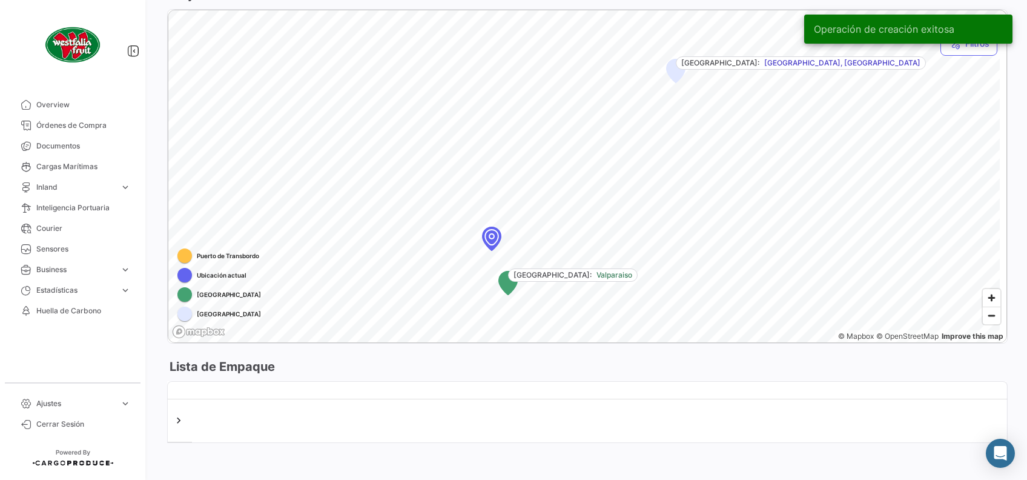
scroll to position [664, 0]
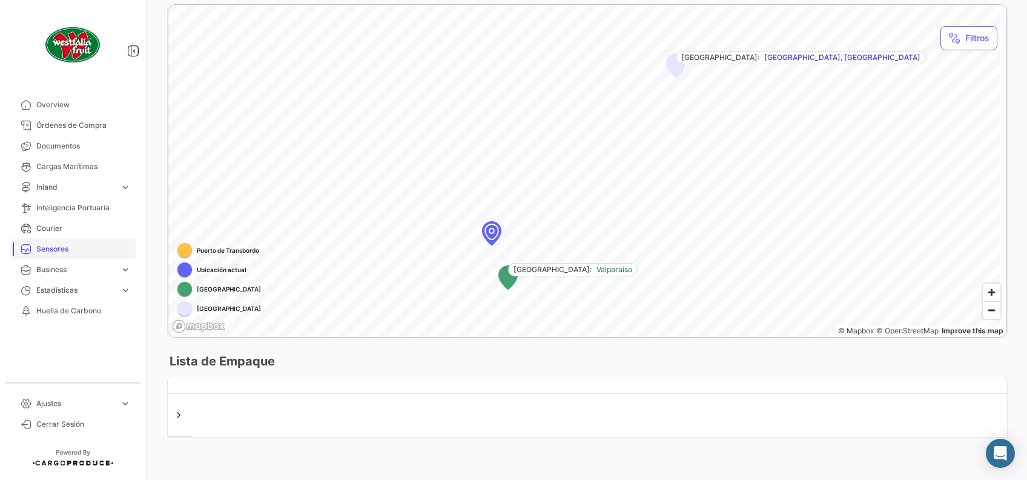
click at [76, 247] on span "Sensores" at bounding box center [83, 248] width 94 height 11
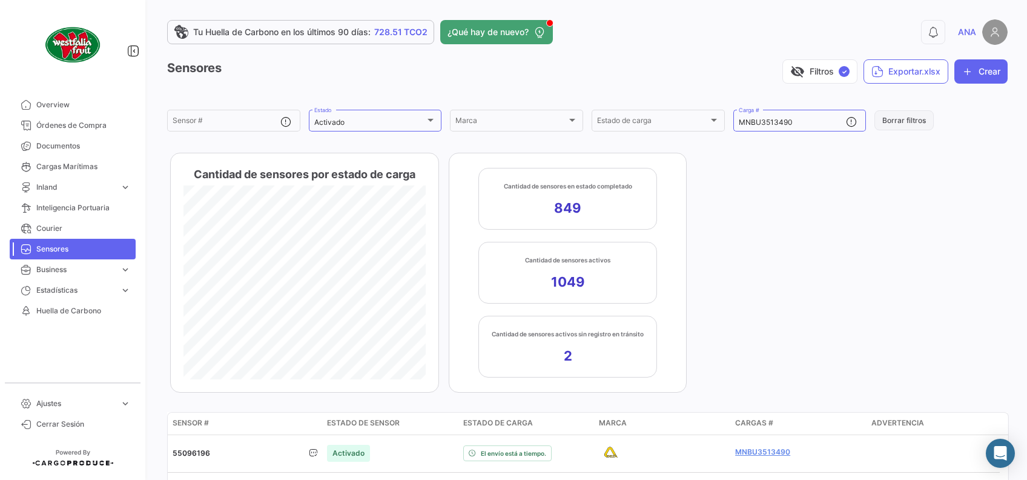
click at [886, 116] on button "Borrar filtros" at bounding box center [904, 120] width 59 height 20
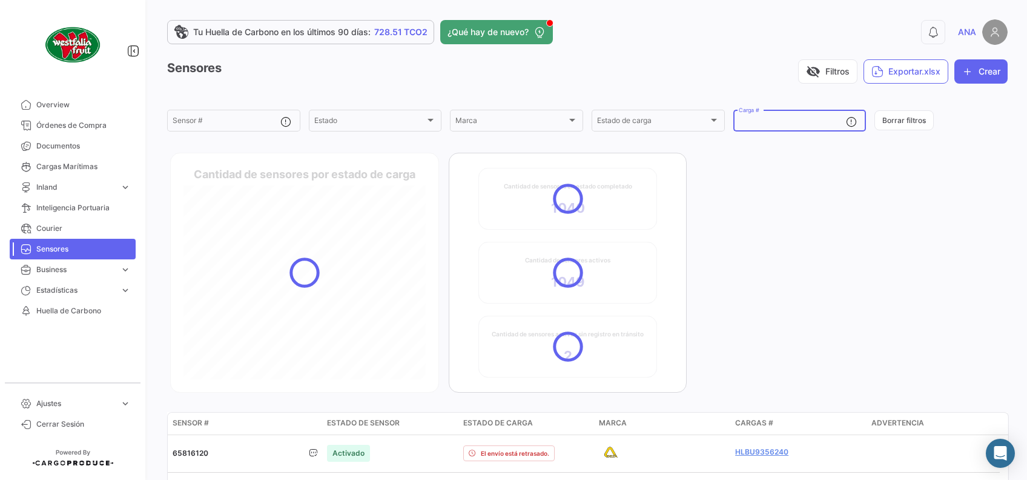
click at [826, 125] on input "Carga #" at bounding box center [793, 122] width 108 height 8
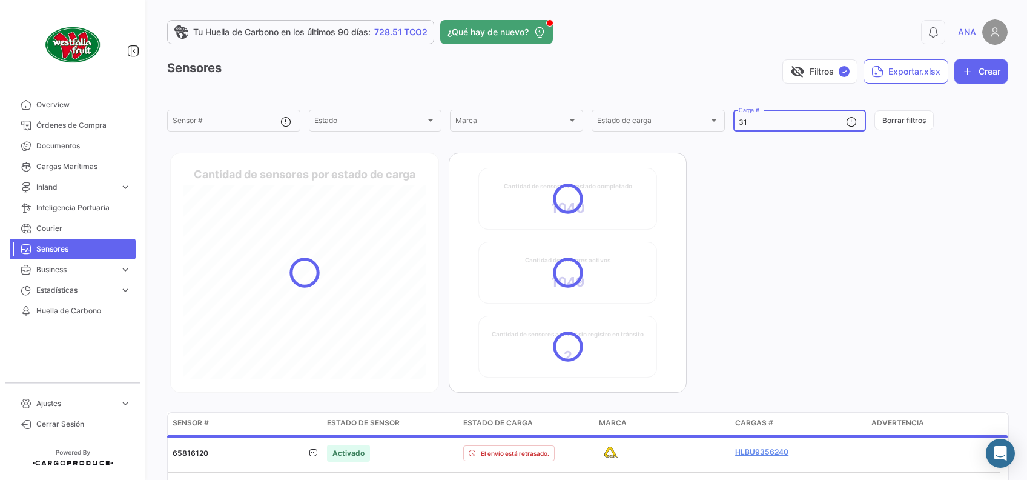
type input "3"
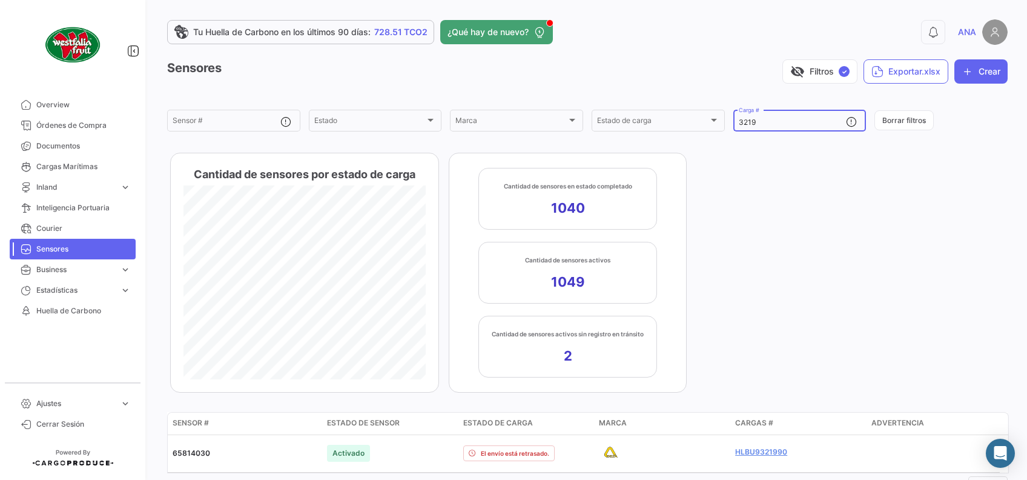
click at [769, 124] on input "3219" at bounding box center [793, 122] width 108 height 8
type input "3"
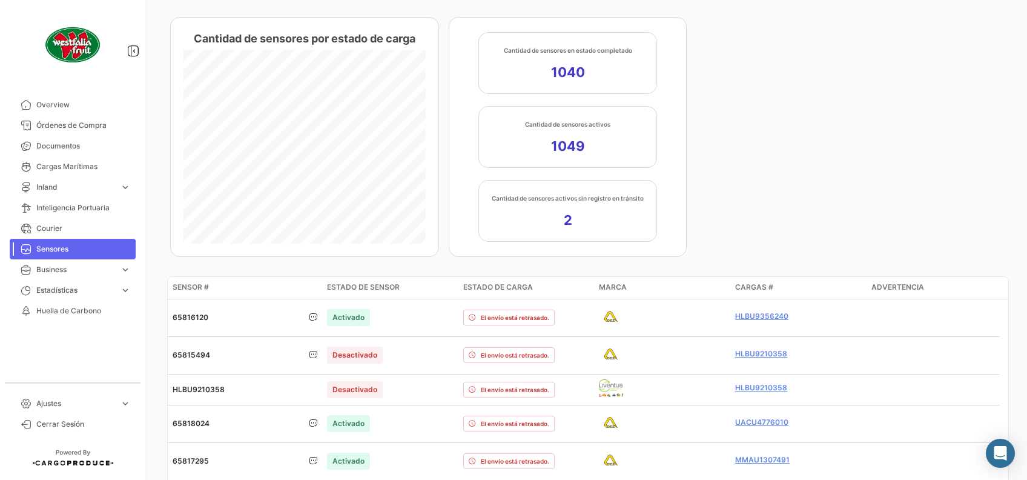
scroll to position [51, 0]
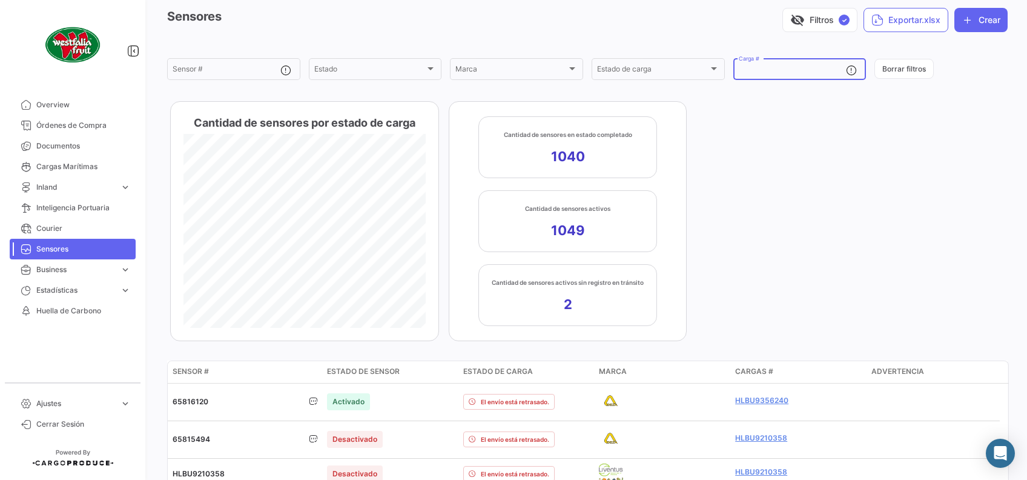
click at [769, 72] on input "Carga #" at bounding box center [793, 71] width 108 height 8
paste input "SEKU933601-0"
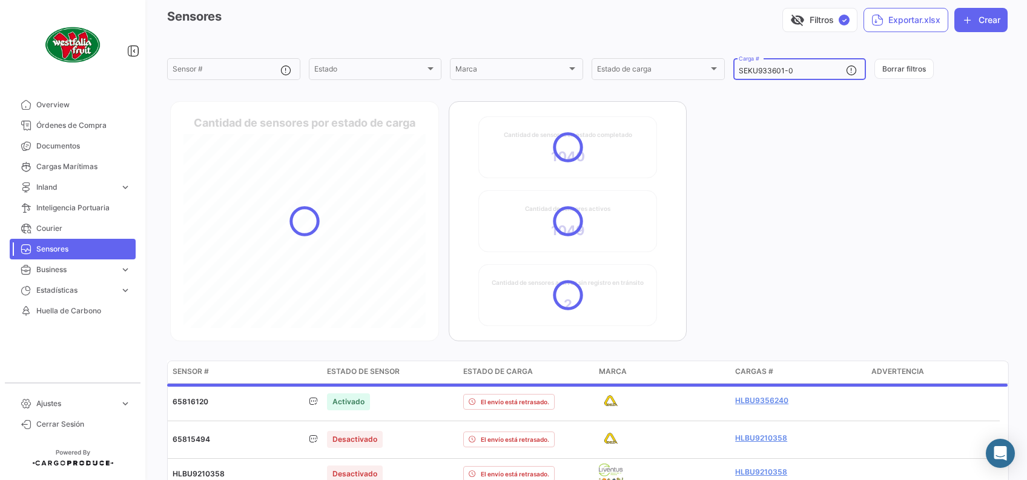
scroll to position [39, 0]
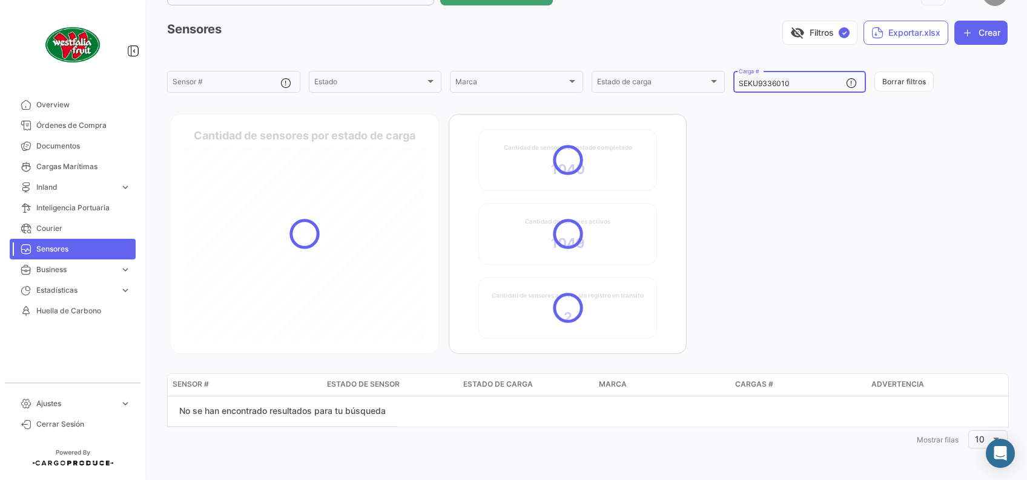
click at [812, 79] on input "SEKU9336010" at bounding box center [793, 83] width 108 height 8
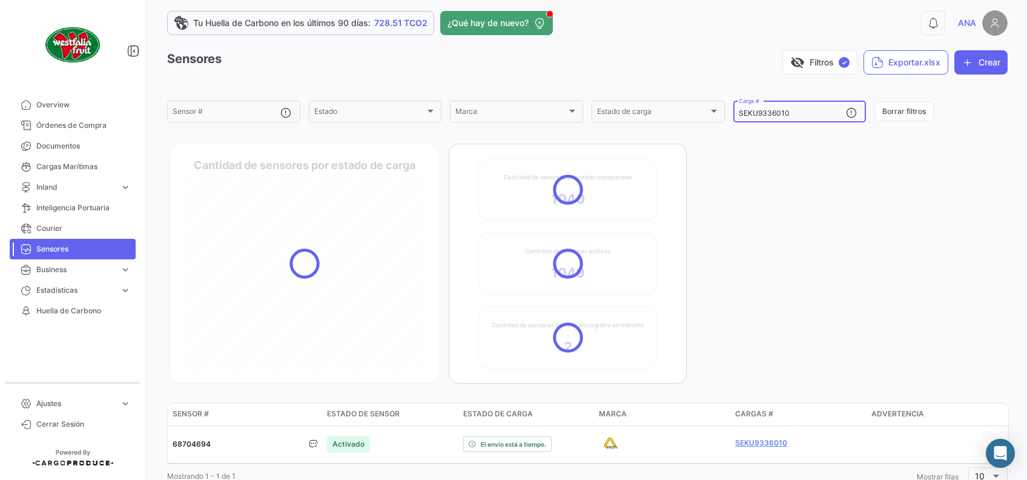
scroll to position [46, 0]
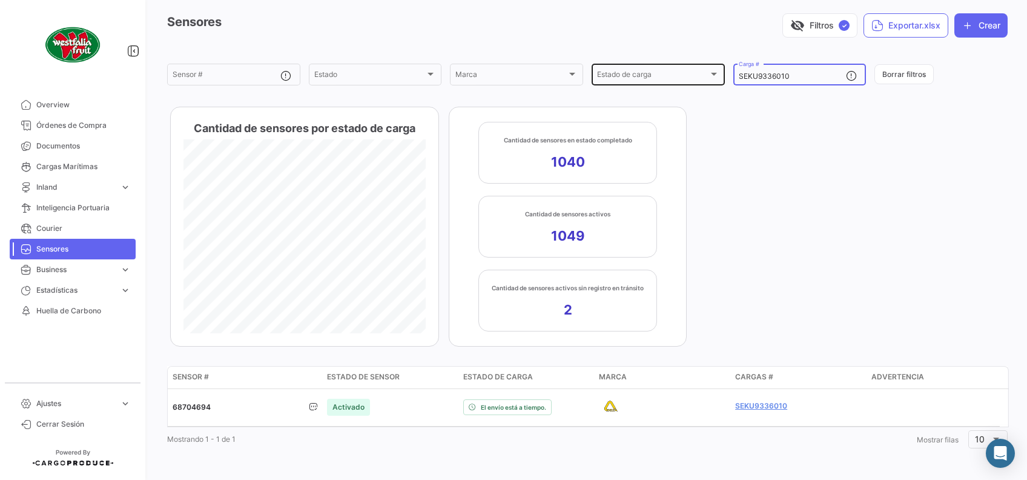
drag, startPoint x: 788, startPoint y: 74, endPoint x: 684, endPoint y: 69, distance: 104.3
click at [0, 0] on div "Sensor # Estado Estado Marca Marca Estado de carga Estado de carga SEKU9336010 …" at bounding box center [0, 0] width 0 height 0
paste input "GU964658-3"
drag, startPoint x: 810, startPoint y: 74, endPoint x: 637, endPoint y: 62, distance: 173.7
click at [0, 0] on div "Sensor # Estado Estado Marca Marca Estado de carga Estado de carga SEGU9646583 …" at bounding box center [0, 0] width 0 height 0
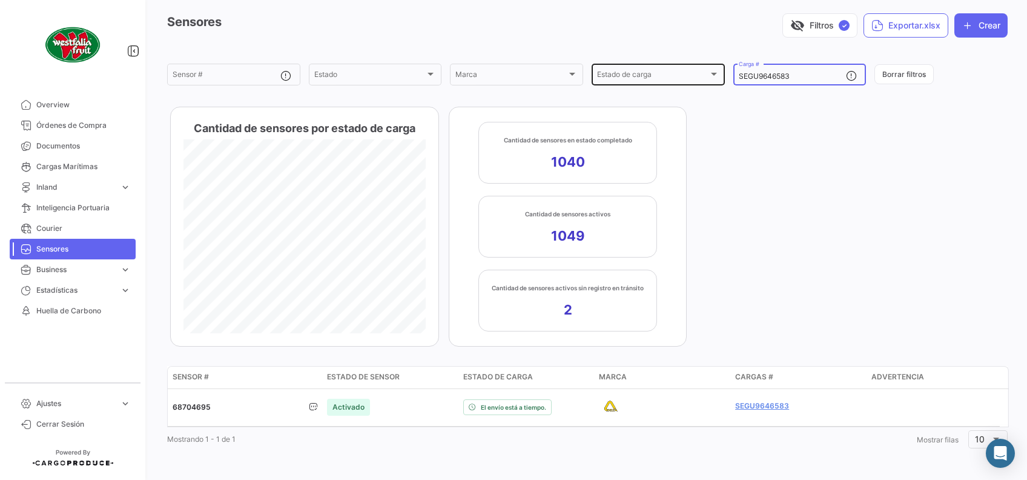
paste input "TEMU920060-1"
drag, startPoint x: 805, startPoint y: 74, endPoint x: 655, endPoint y: 74, distance: 150.2
click at [0, 0] on div "Sensor # Estado Estado Marca Marca Estado de carga Estado de carga TEMU9200601 …" at bounding box center [0, 0] width 0 height 0
paste input "MCAU605939-8"
type input "MCAU6059398"
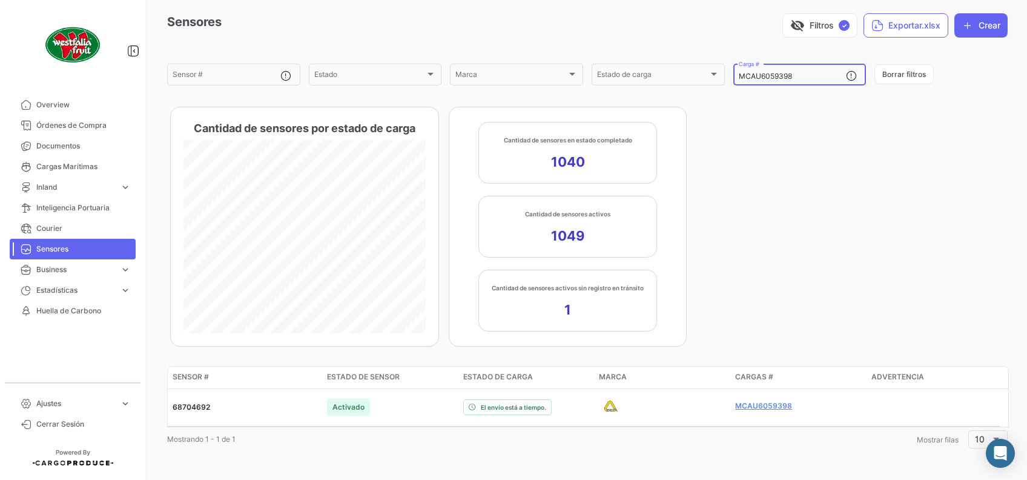
drag, startPoint x: 887, startPoint y: 214, endPoint x: 880, endPoint y: 214, distance: 6.7
click at [887, 214] on app-sensor-kpi-bar "Cantidad de sensores por estado de carga Cantidad de sensores en estado complet…" at bounding box center [587, 227] width 841 height 240
click at [89, 126] on span "Órdenes de Compra" at bounding box center [83, 125] width 94 height 11
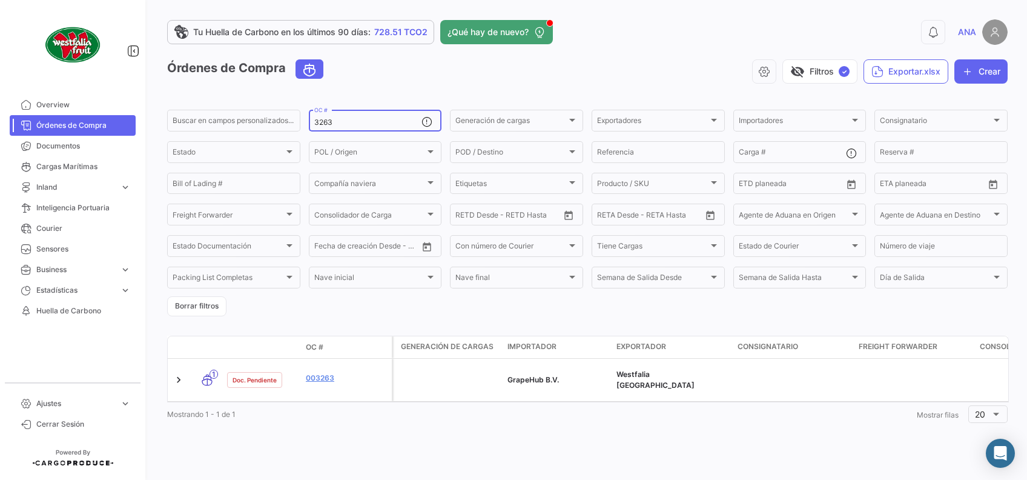
click at [379, 122] on input "3263" at bounding box center [368, 122] width 108 height 8
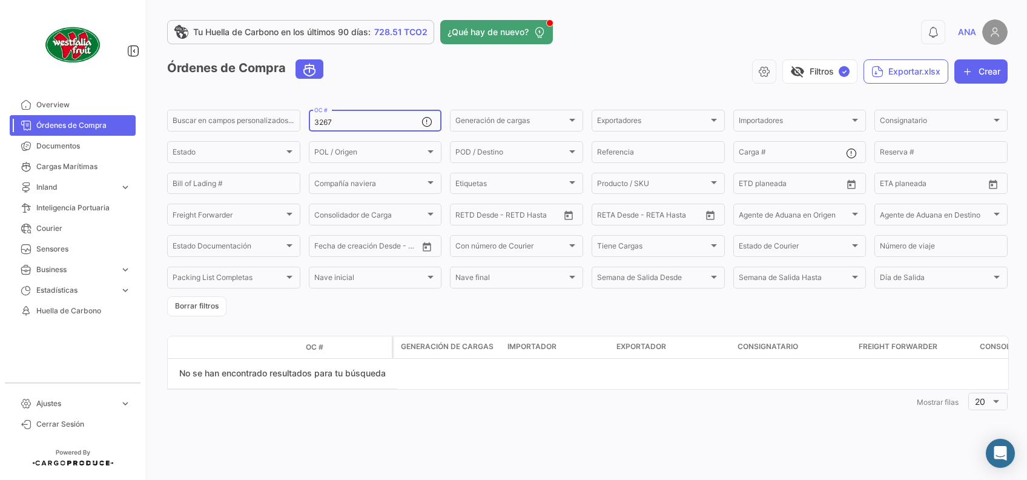
type input "3267"
